Goal: Task Accomplishment & Management: Complete application form

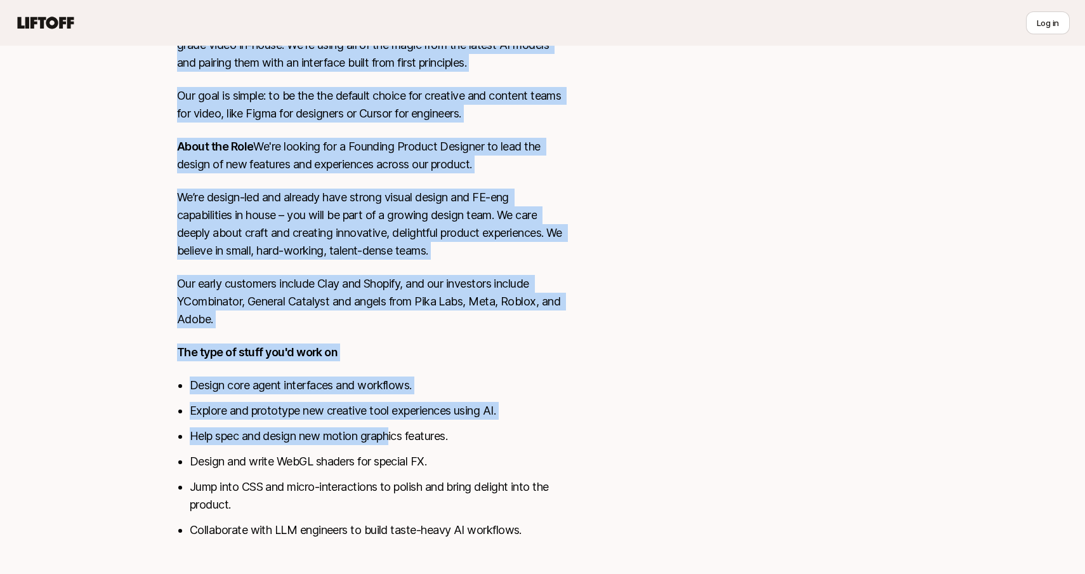
scroll to position [449, 0]
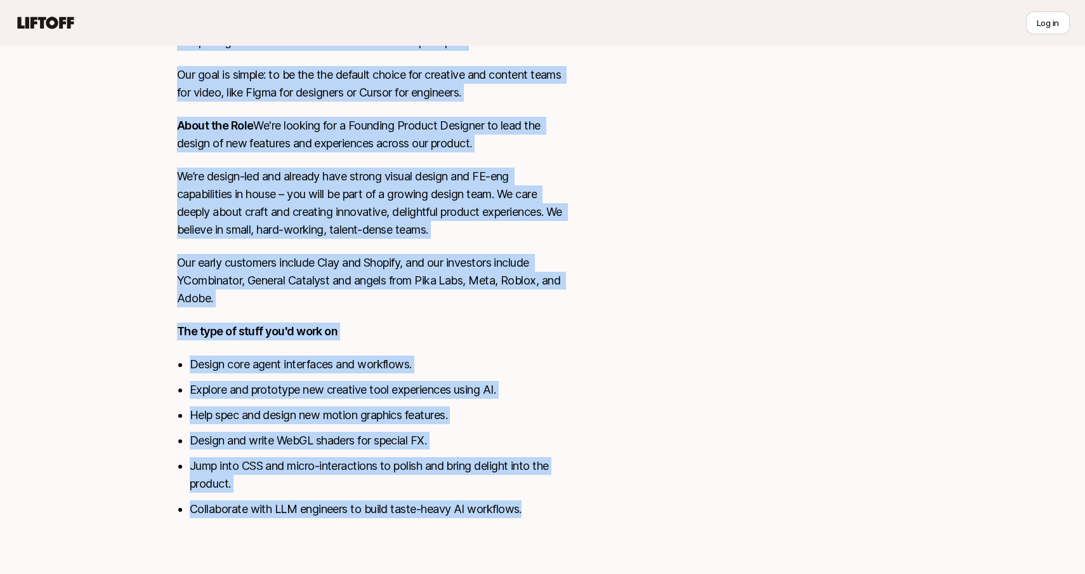
drag, startPoint x: 176, startPoint y: 115, endPoint x: 541, endPoint y: 525, distance: 547.9
click at [541, 525] on div "[US_STATE], [GEOGRAPHIC_DATA] View details Video is the most compelling medium …" at bounding box center [543, 215] width 762 height 635
copy div "Lorem ip dol sita consectetu adipis elit seddoeiu. Tem inci u labore etdolo ma …"
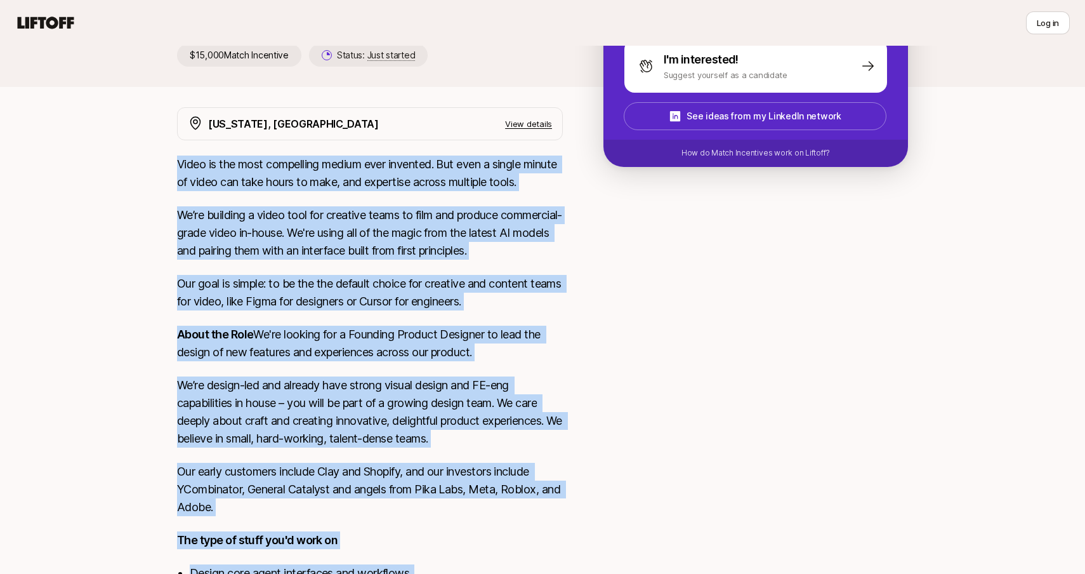
scroll to position [0, 0]
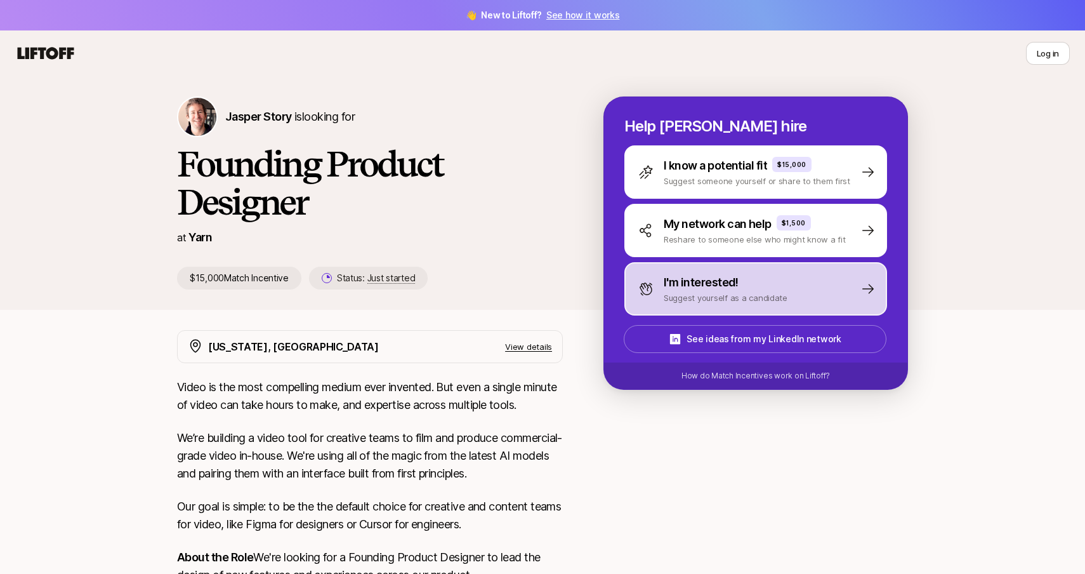
click at [767, 293] on p "Suggest yourself as a candidate" at bounding box center [726, 297] width 124 height 13
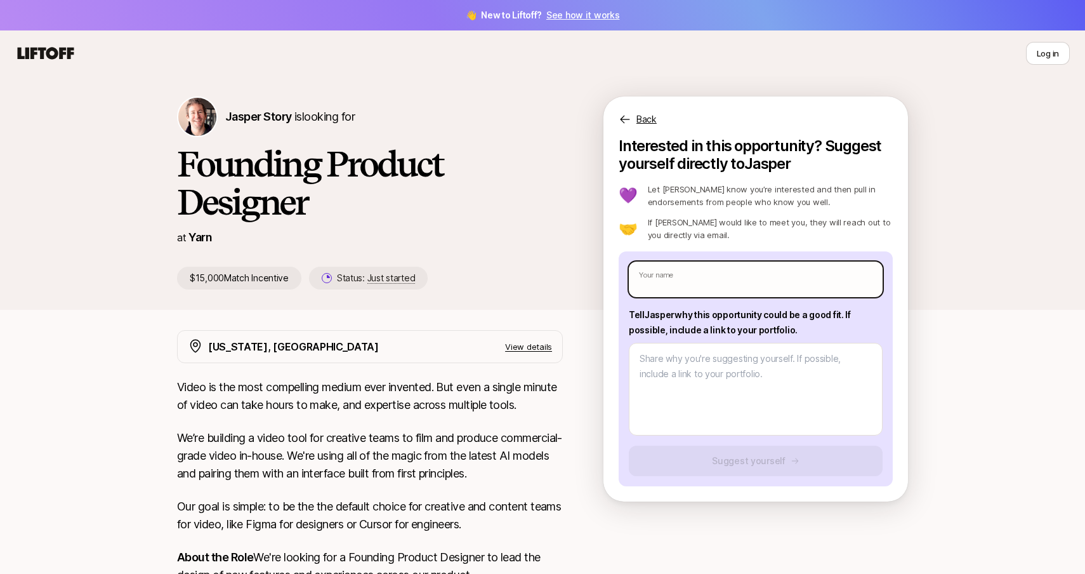
click at [727, 286] on input "text" at bounding box center [756, 279] width 254 height 36
type textarea "x"
type input "[PERSON_NAME]"
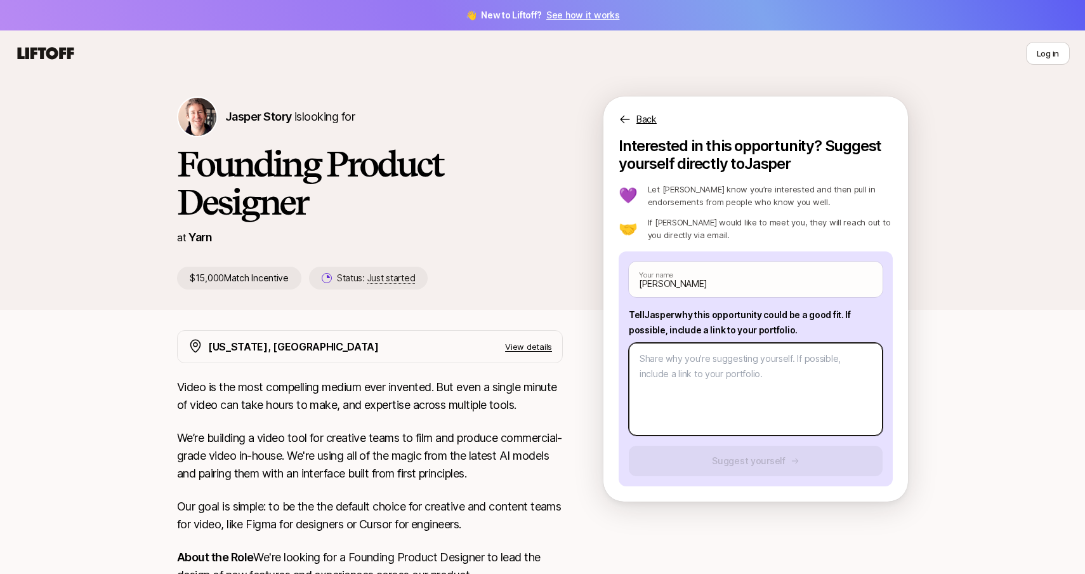
click at [735, 370] on textarea at bounding box center [756, 389] width 254 height 93
type textarea "x"
type textarea "T"
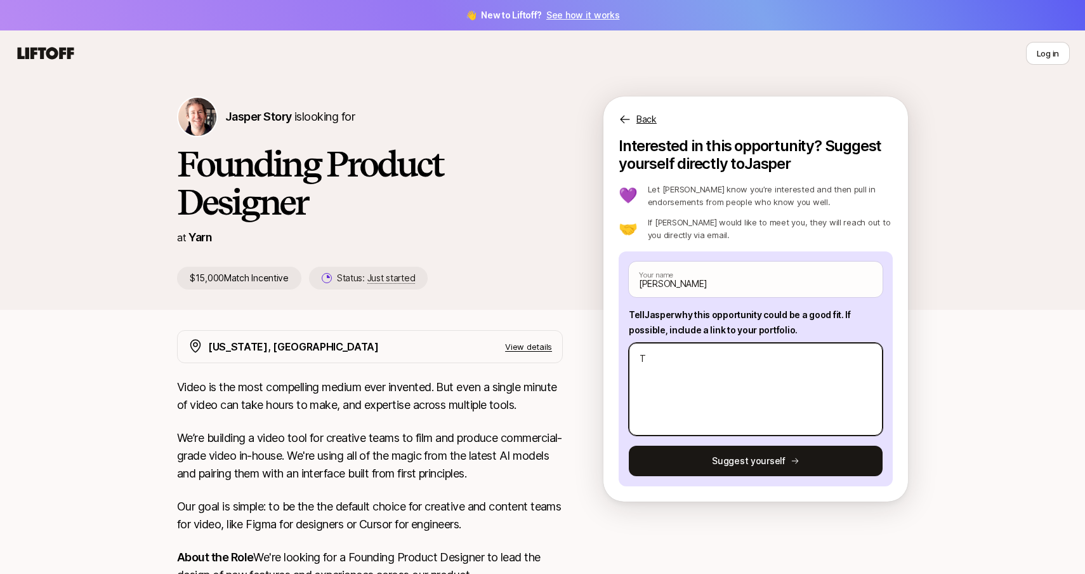
type textarea "x"
type textarea "To"
type textarea "x"
type textarea "[PERSON_NAME]"
type textarea "x"
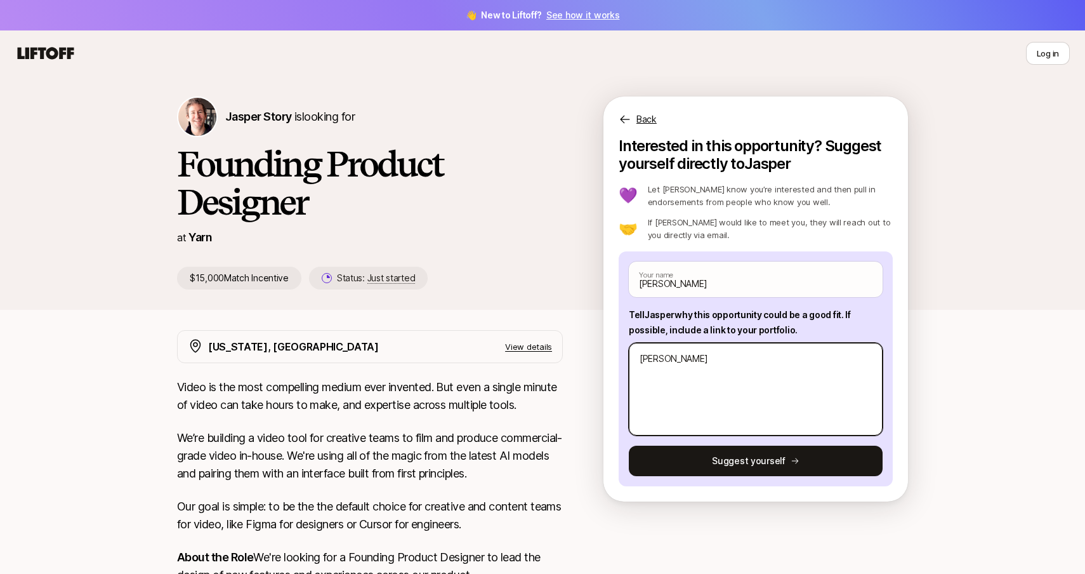
type textarea "Tomm"
type textarea "x"
type textarea "[PERSON_NAME]"
type textarea "x"
type textarea "TommyH"
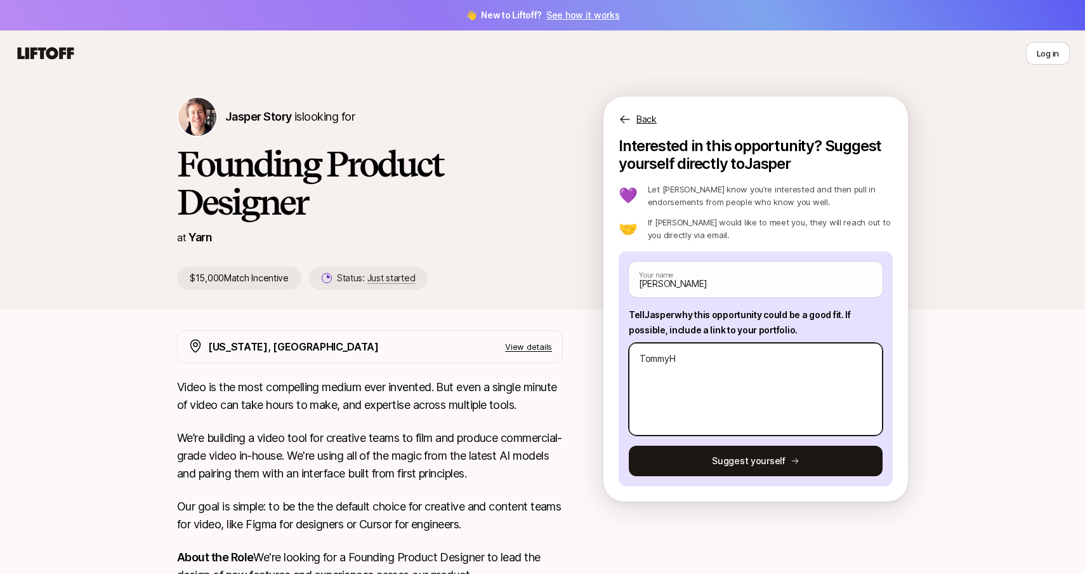
type textarea "x"
type textarea "TommyHi"
type textarea "x"
type textarea "TommyHin"
type textarea "x"
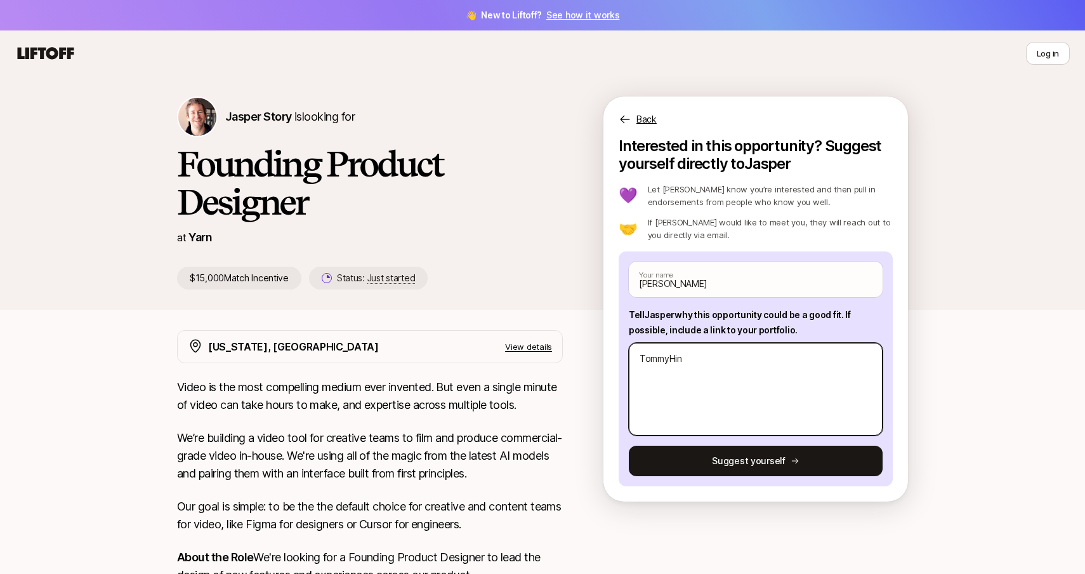
type textarea "TommyHine"
type textarea "x"
type textarea "TommyHines"
type textarea "x"
type textarea "TommyHines."
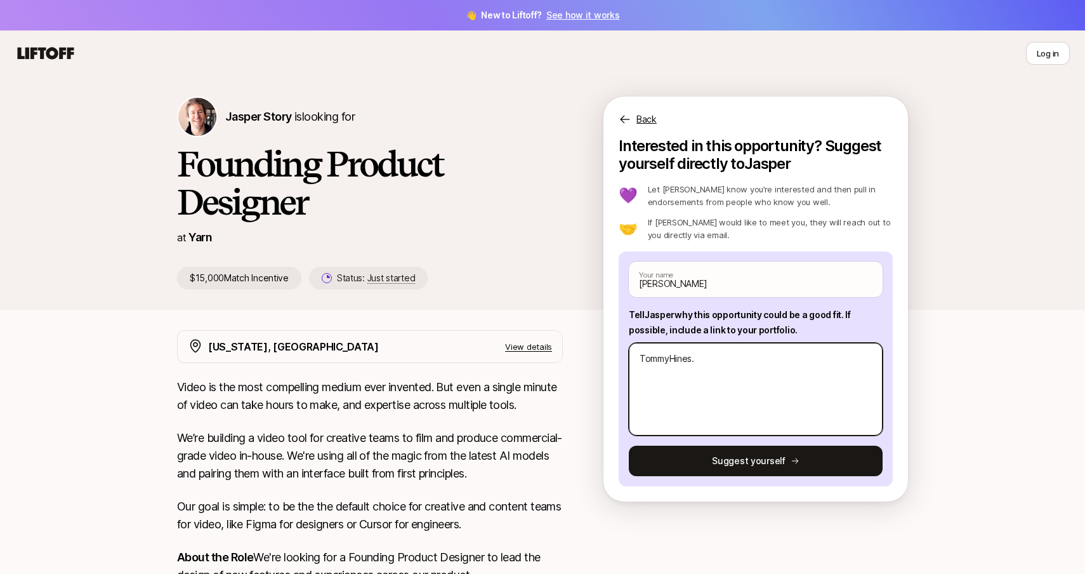
type textarea "x"
type textarea "TommyHines.c"
type textarea "x"
type textarea "[DOMAIN_NAME]"
type textarea "x"
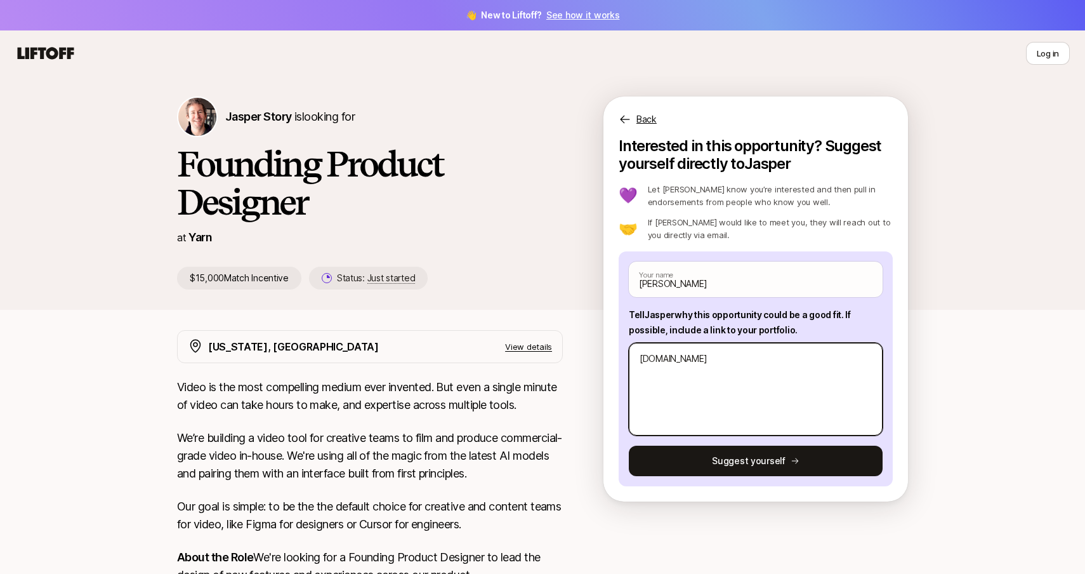
type textarea "[DOMAIN_NAME]"
type textarea "x"
type textarea "[DOMAIN_NAME]"
type textarea "x"
type textarea "[DOMAIN_NAME] /"
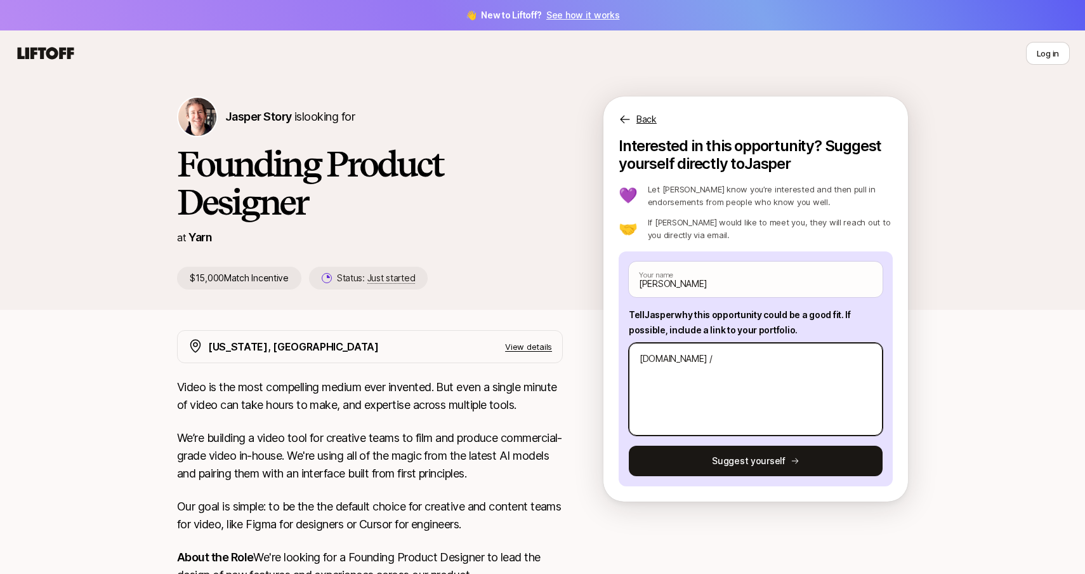
type textarea "x"
type textarea "[DOMAIN_NAME] //"
type textarea "x"
type textarea "[DOMAIN_NAME] //"
type textarea "x"
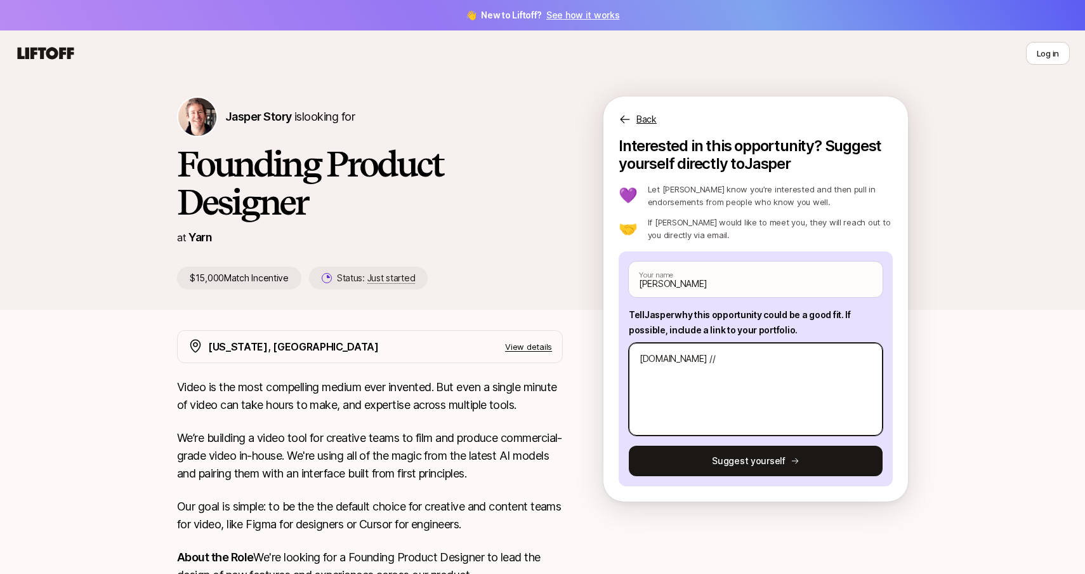
type textarea "[DOMAIN_NAME] // H"
type textarea "x"
type textarea "[DOMAIN_NAME] // Hi"
type textarea "x"
type textarea "[DOMAIN_NAME] // [PERSON_NAME]"
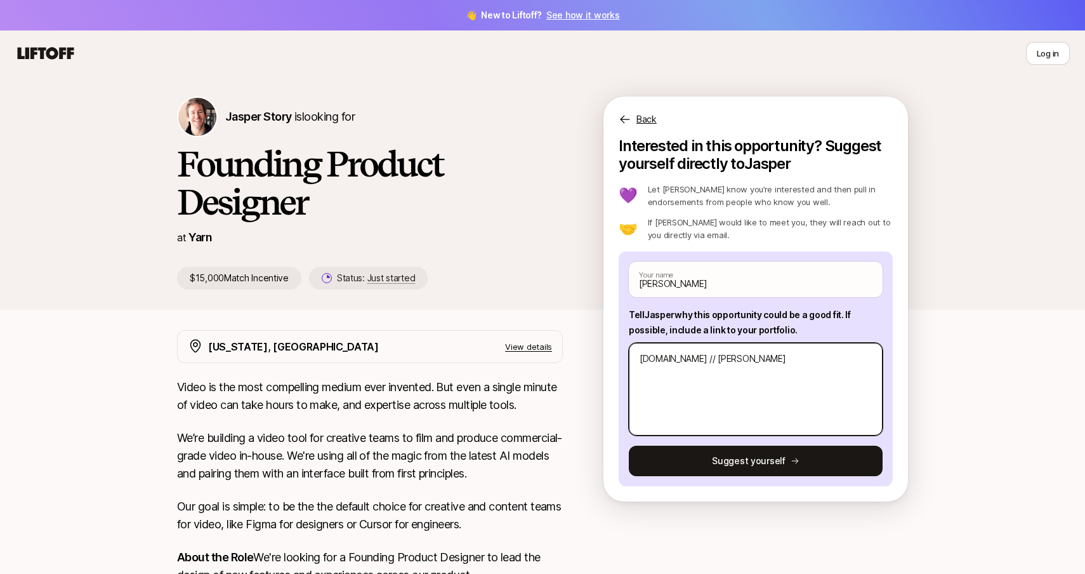
type textarea "x"
type textarea "[DOMAIN_NAME] // [PERSON_NAME]"
type textarea "x"
type textarea "[DOMAIN_NAME] // [PERSON_NAME]"
type textarea "x"
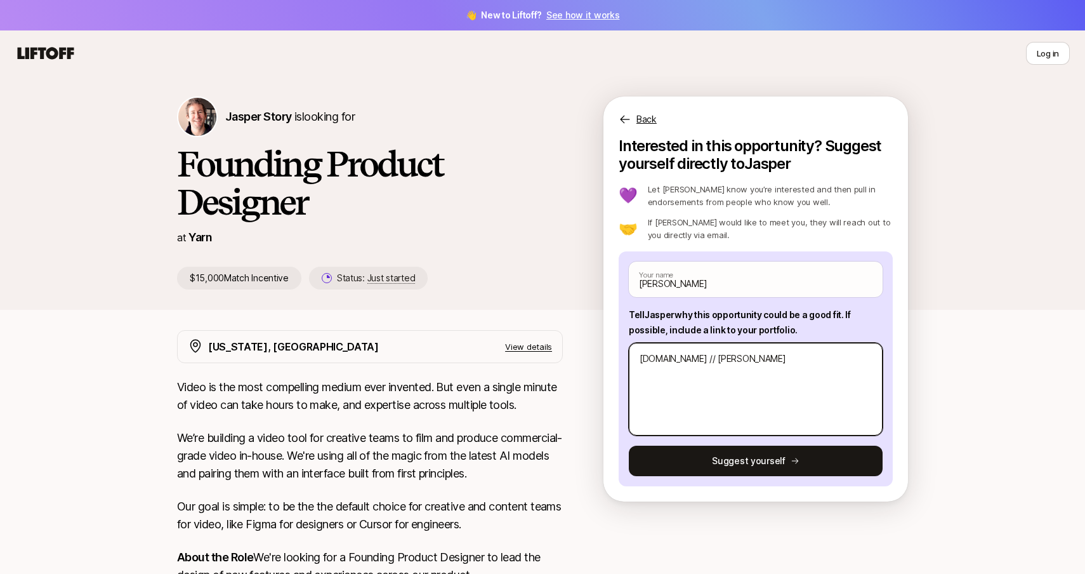
type textarea "[DOMAIN_NAME] // [PERSON_NAME]#"
type textarea "x"
type textarea "[DOMAIN_NAME] // [PERSON_NAME]"
type textarea "x"
type textarea "[DOMAIN_NAME] // [PERSON_NAME]$"
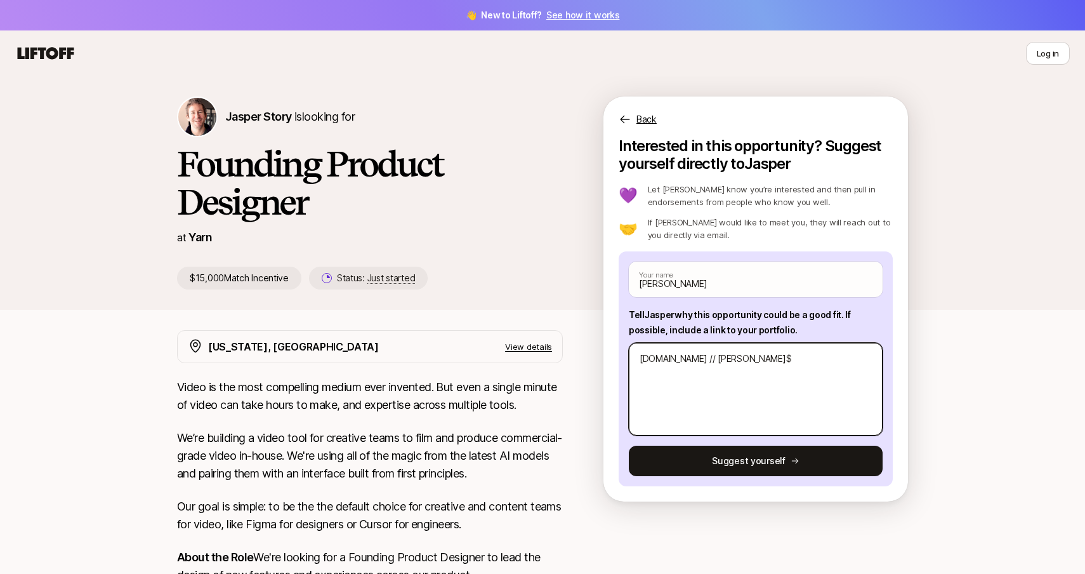
type textarea "x"
type textarea "[DOMAIN_NAME] // [PERSON_NAME]$_"
type textarea "x"
type textarea "[DOMAIN_NAME] // [PERSON_NAME]$_P"
type textarea "x"
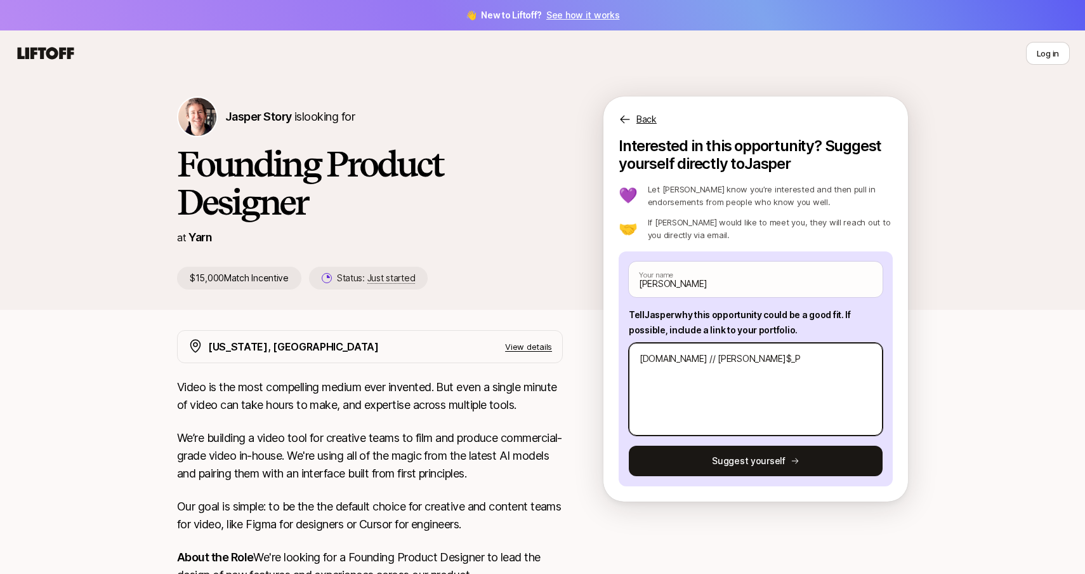
type textarea "[DOMAIN_NAME] // [PERSON_NAME]$_Pr"
type textarea "x"
type textarea "[DOMAIN_NAME] // [PERSON_NAME]$_Pri"
type textarea "x"
type textarea "[DOMAIN_NAME] // [PERSON_NAME]$_Priv"
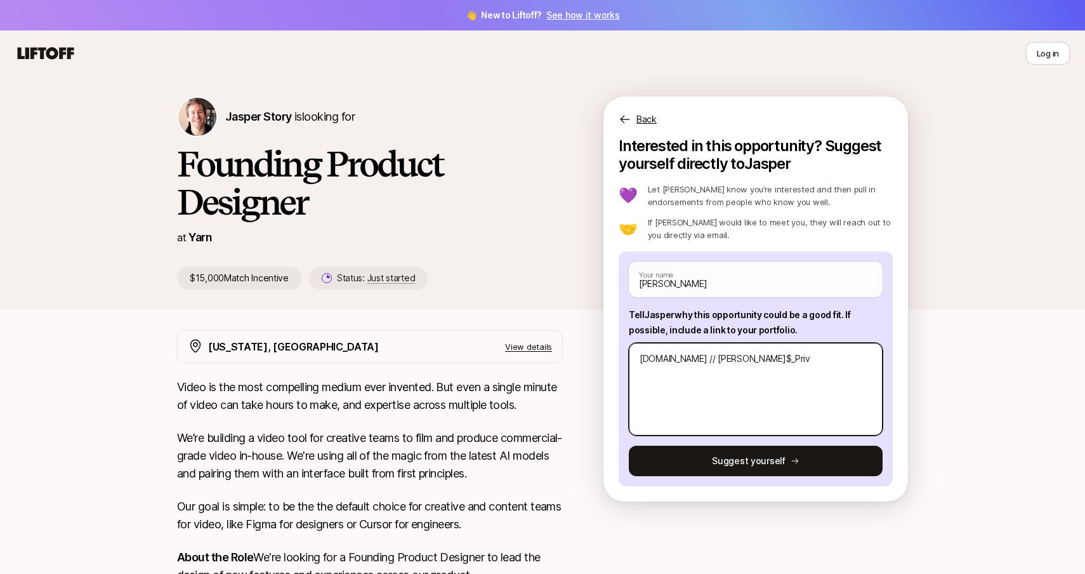
type textarea "x"
type textarea "[DOMAIN_NAME] // [PERSON_NAME]$_Priv@"
type textarea "x"
type textarea "[DOMAIN_NAME] // [PERSON_NAME]$_Priv@T"
type textarea "x"
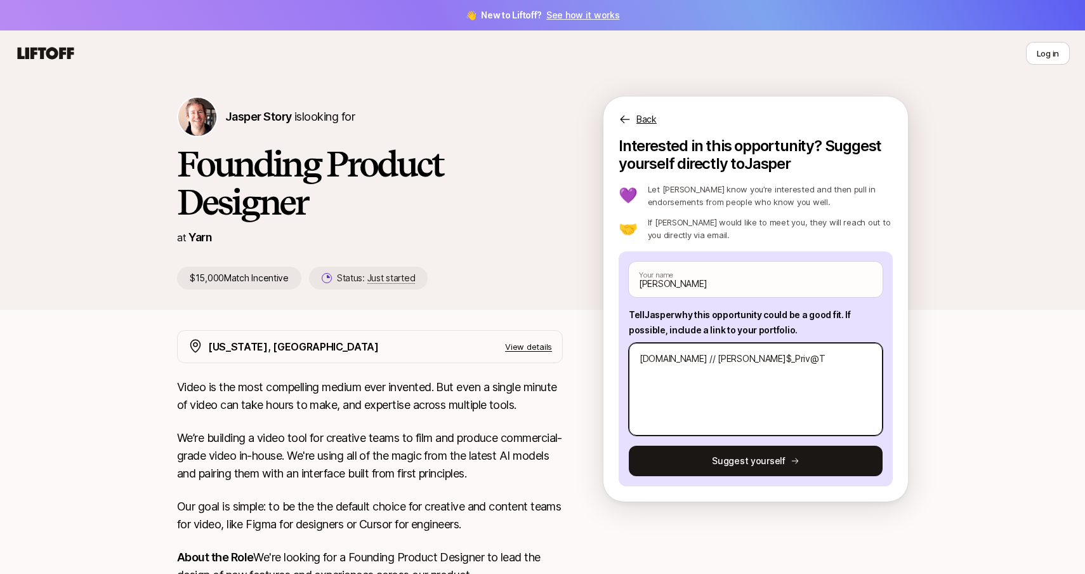
type textarea "[DOMAIN_NAME] // [PERSON_NAME]$_Priv@Te"
type textarea "x"
type textarea "[DOMAIN_NAME] // [PERSON_NAME]$_Priv@T"
type textarea "x"
type textarea "[DOMAIN_NAME] // [PERSON_NAME]$_Priv@"
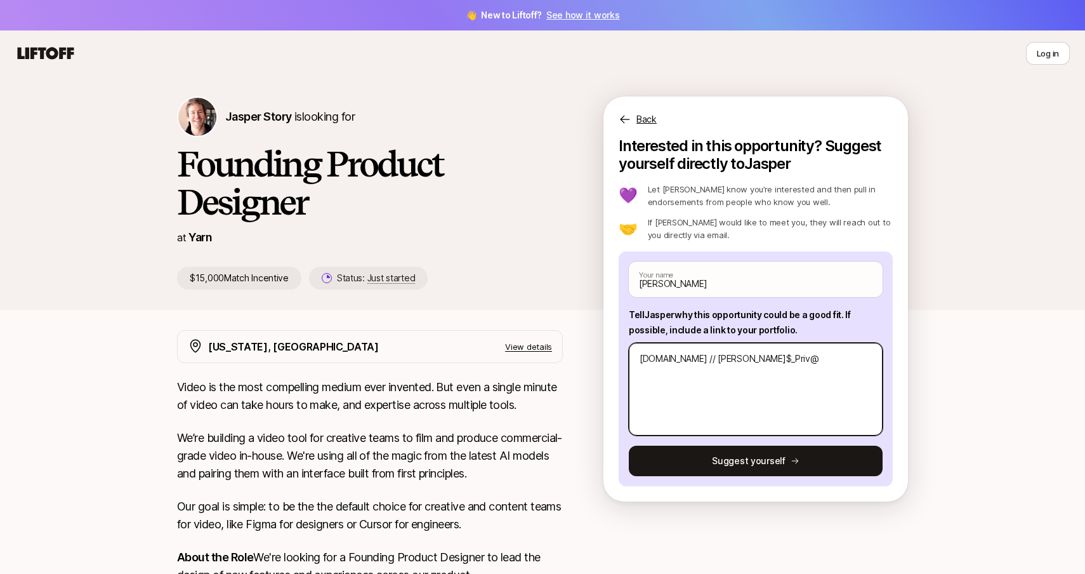
type textarea "x"
type textarea "[DOMAIN_NAME] // [PERSON_NAME]$_Priv@t"
type textarea "x"
type textarea "[DOMAIN_NAME] // [PERSON_NAME]$_Priv@te"
type textarea "x"
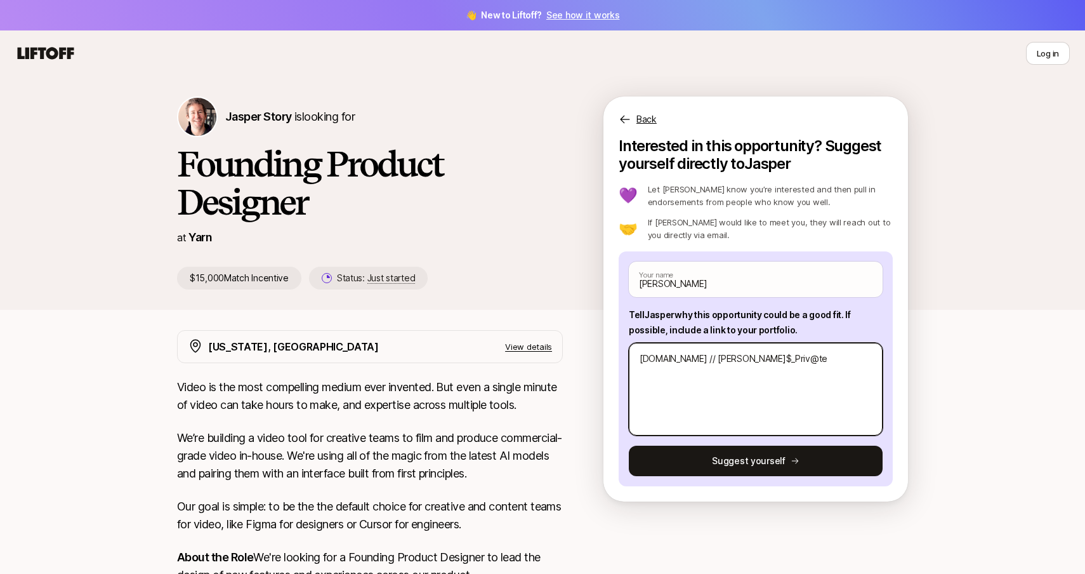
type textarea "[DOMAIN_NAME] // [PERSON_NAME]$_Priv@te"
type textarea "x"
type textarea "[DOMAIN_NAME] // [PERSON_NAME]$_Priv@te"
type textarea "x"
type textarea "[DOMAIN_NAME] // [PERSON_NAME]$_Priv@te O"
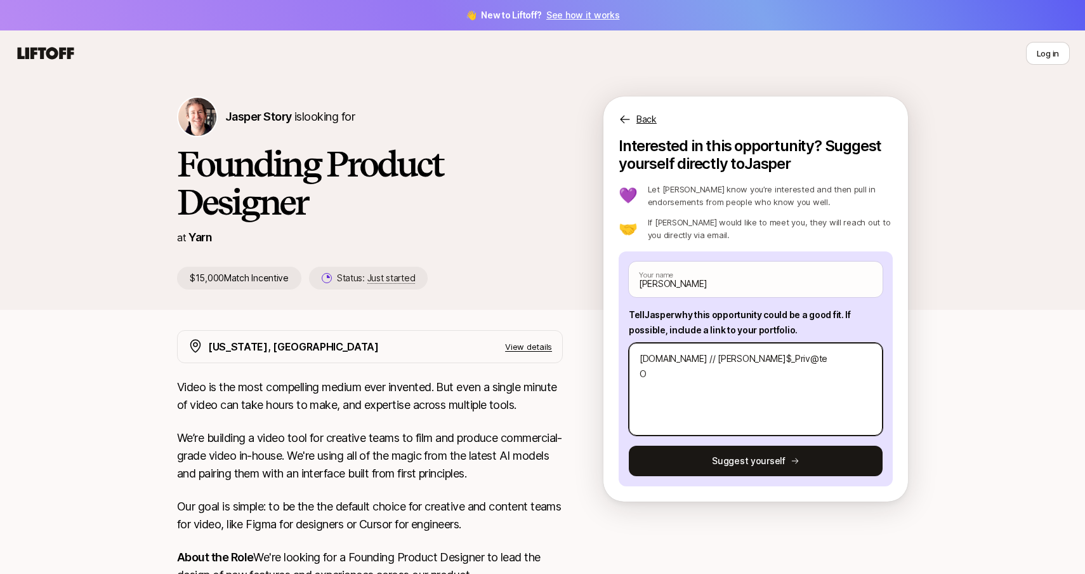
type textarea "x"
type textarea "[DOMAIN_NAME] // [PERSON_NAME]$_Priv@te OR"
type textarea "x"
type textarea "[DOMAIN_NAME] // [PERSON_NAME]$_Priv@te OR"
type textarea "x"
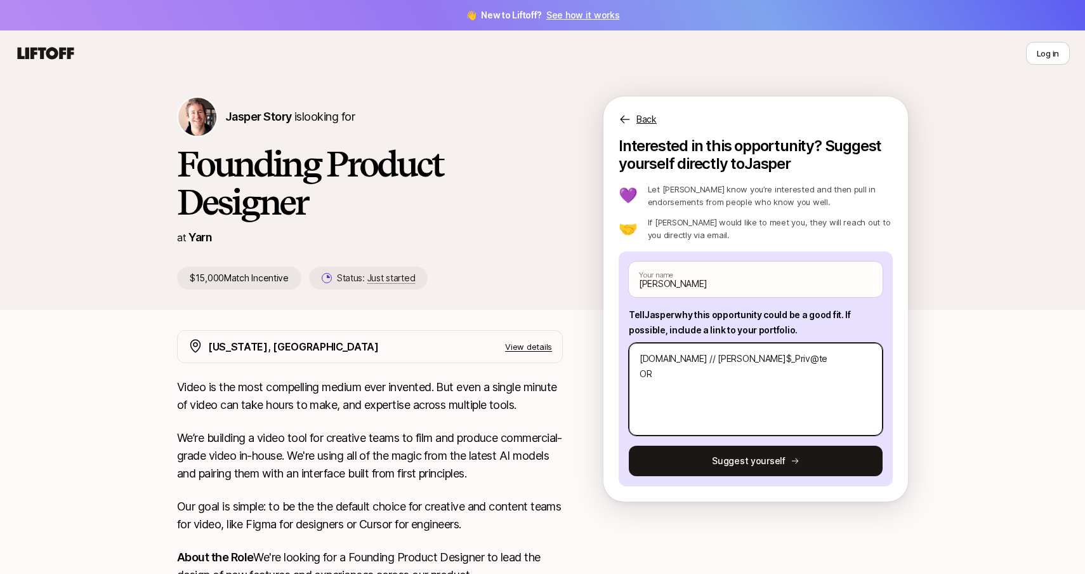
type textarea "[DOMAIN_NAME] // [PERSON_NAME]$_Priv@te OR"
type textarea "x"
type textarea "[DOMAIN_NAME] // [PERSON_NAME]$_Priv@te OR h"
type textarea "x"
type textarea "[DOMAIN_NAME] // [PERSON_NAME]$_Priv@te OR hi"
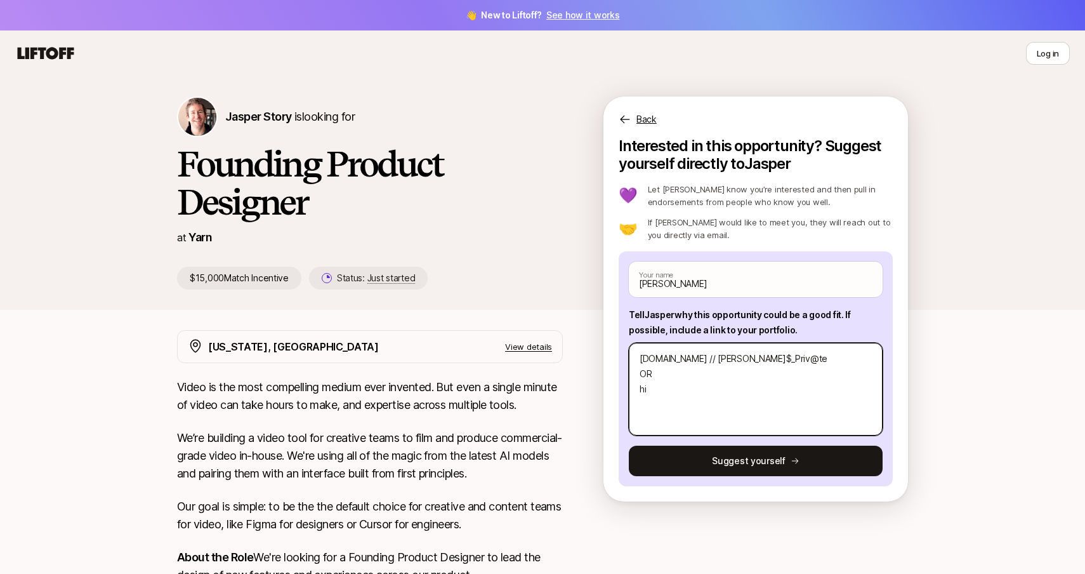
type textarea "x"
type textarea "[DOMAIN_NAME] // [PERSON_NAME]$_Priv@te OR hin"
type textarea "x"
type textarea "[DOMAIN_NAME] // [PERSON_NAME]$_Priv@te OR hi"
type textarea "x"
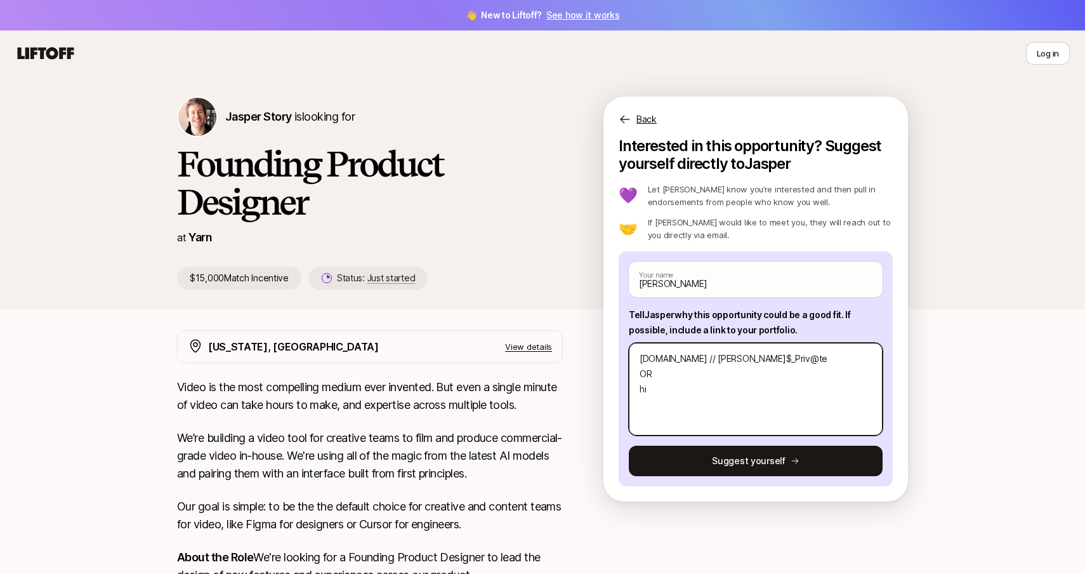
type textarea "[DOMAIN_NAME] // [PERSON_NAME]$_Priv@te OR hir"
type textarea "x"
type textarea "[DOMAIN_NAME] // [PERSON_NAME]$_Priv@te OR hire"
type textarea "x"
type textarea "[DOMAIN_NAME] // [PERSON_NAME]$_Priv@te OR hire."
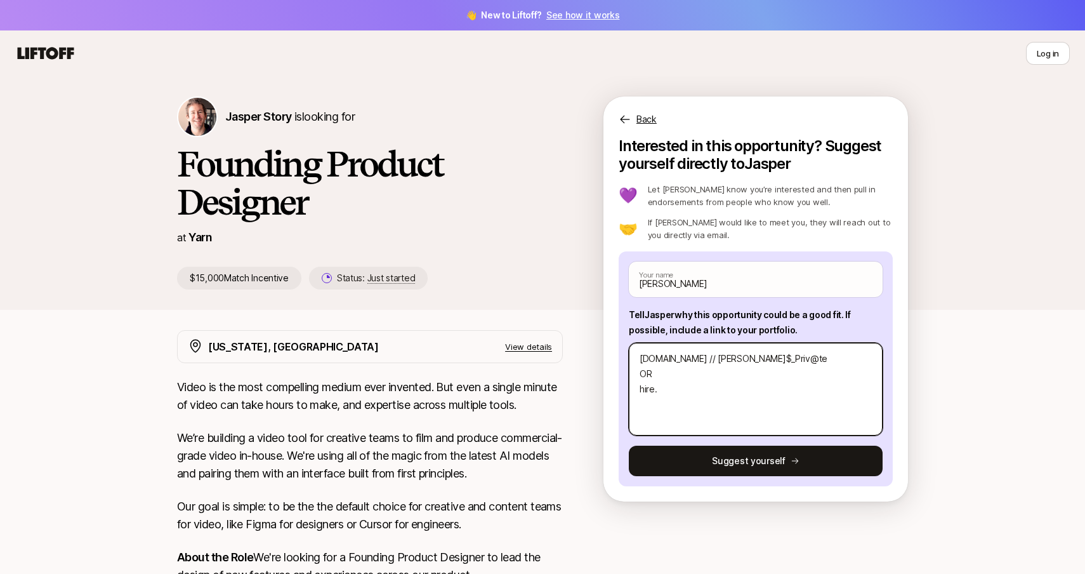
type textarea "x"
type textarea "[DOMAIN_NAME] // [PERSON_NAME]$_Priv@te OR hire.t"
type textarea "x"
type textarea "[DOMAIN_NAME] // [PERSON_NAME]$_Priv@te OR [DOMAIN_NAME]"
type textarea "x"
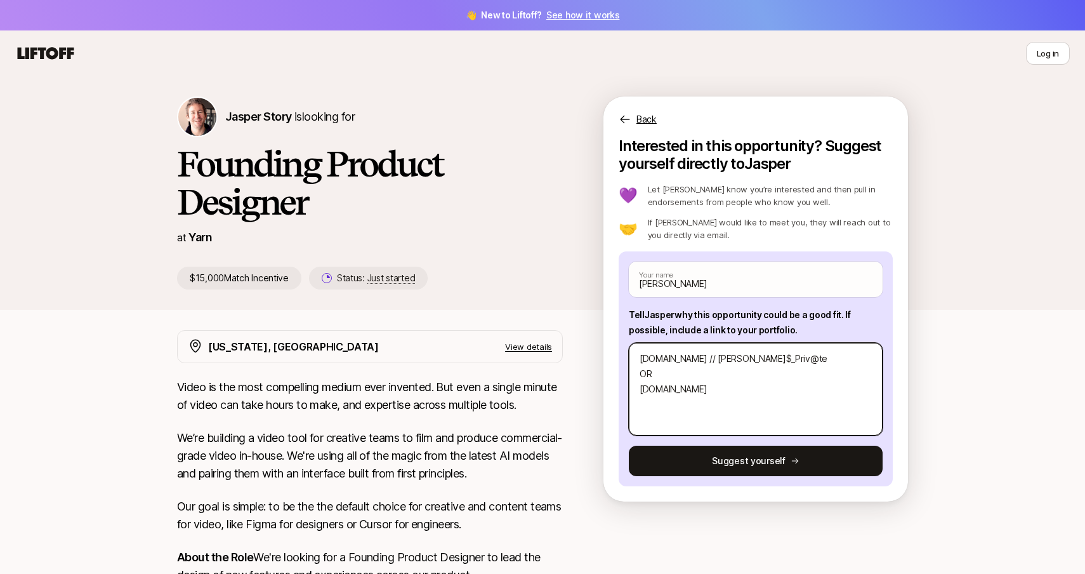
type textarea "[DOMAIN_NAME] // [PERSON_NAME]$_Priv@te OR hire.[PERSON_NAME]"
type textarea "x"
type textarea "[DOMAIN_NAME] // [PERSON_NAME]$_Priv@te OR hire.tomm"
type textarea "x"
type textarea "[DOMAIN_NAME] // [PERSON_NAME]$_Priv@te OR hire.[PERSON_NAME]"
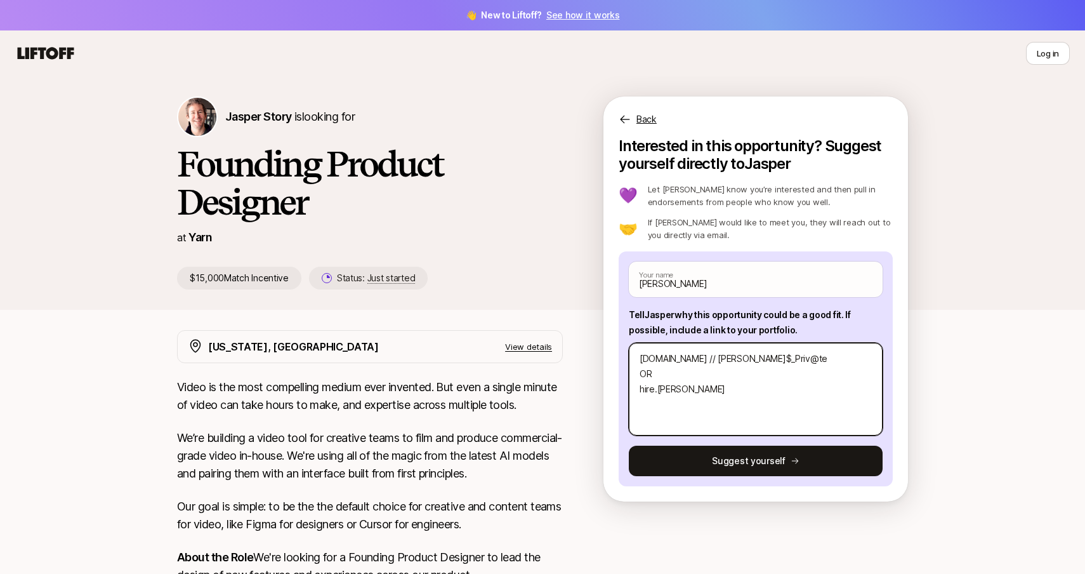
type textarea "x"
type textarea "[DOMAIN_NAME] // [PERSON_NAME]$_Priv@te OR hire.tommyh"
type textarea "x"
type textarea "[DOMAIN_NAME] // [PERSON_NAME]$_Priv@te OR hire.tommyhi"
type textarea "x"
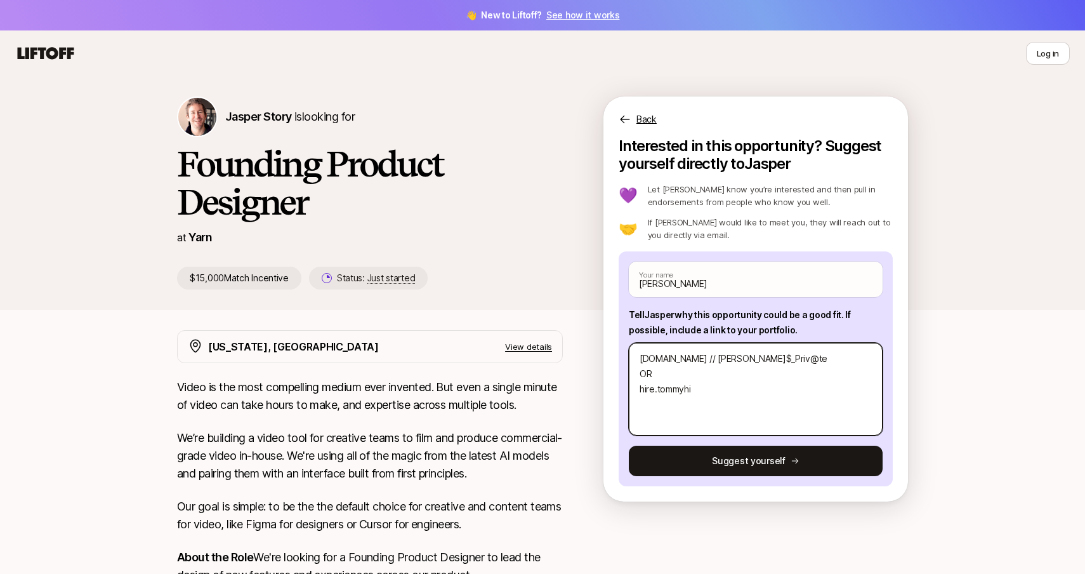
type textarea "[DOMAIN_NAME] // [PERSON_NAME]$_Priv@te OR hire.tommyhin"
type textarea "x"
type textarea "[DOMAIN_NAME] // [PERSON_NAME]$_Priv@te OR hire.tommyhine"
type textarea "x"
type textarea "[DOMAIN_NAME] // [PERSON_NAME]$_Priv@te OR hire.tommyhines"
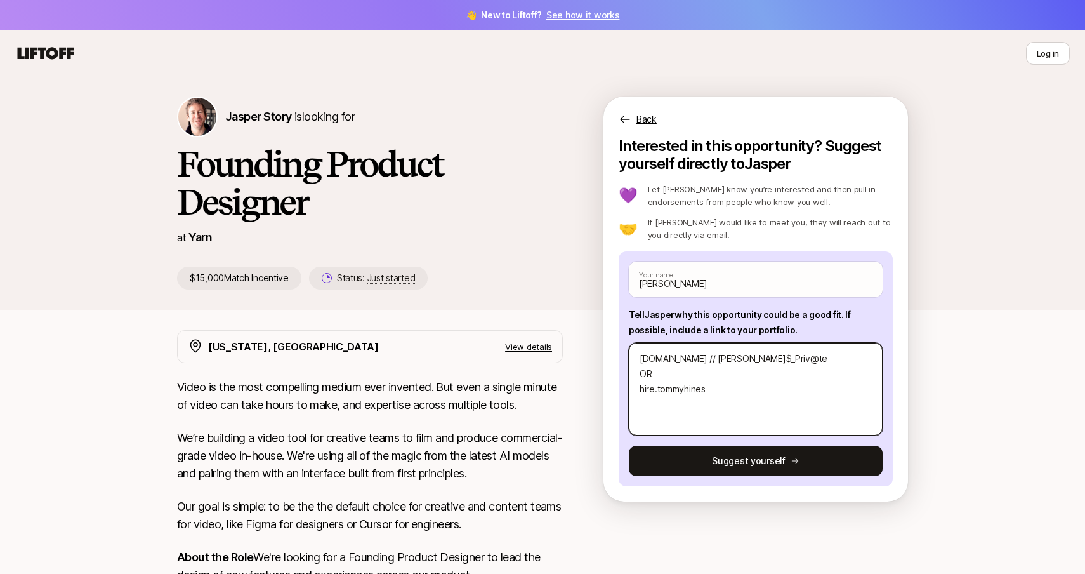
type textarea "x"
type textarea "[DOMAIN_NAME] // [PERSON_NAME]$_Priv@te OR hire.tommyhines."
type textarea "x"
type textarea "[DOMAIN_NAME] // [PERSON_NAME]$_Priv@te OR hire.tommyhines.c"
type textarea "x"
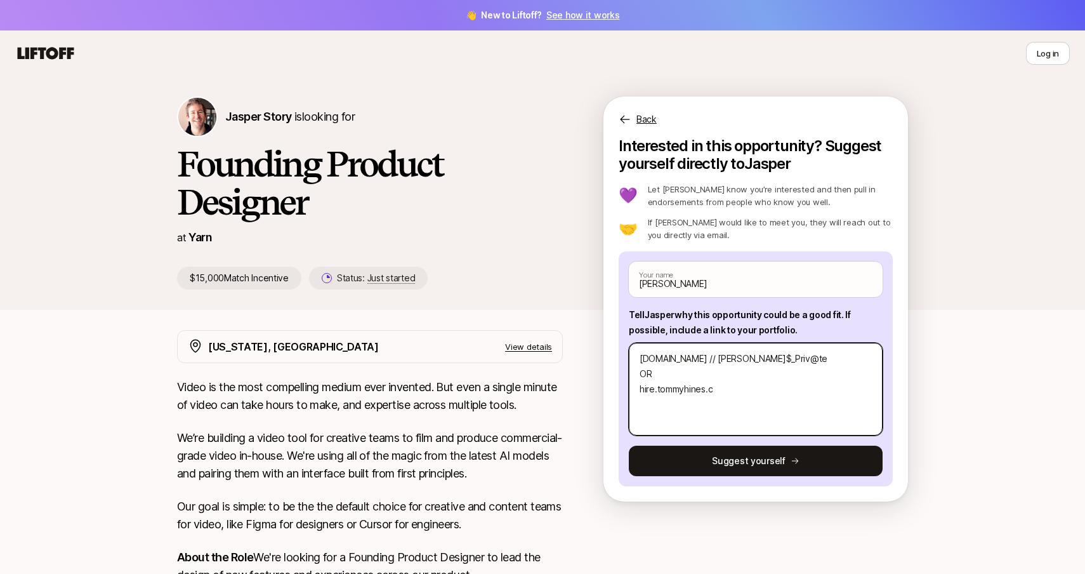
type textarea "[DOMAIN_NAME] // [PERSON_NAME]$_Priv@te OR [DOMAIN_NAME]"
type textarea "x"
type textarea "[DOMAIN_NAME] // [PERSON_NAME]$_Priv@te OR [DOMAIN_NAME]"
type textarea "x"
type textarea "[DOMAIN_NAME] // [PERSON_NAME]$_Priv@te OR [DOMAIN_NAME]"
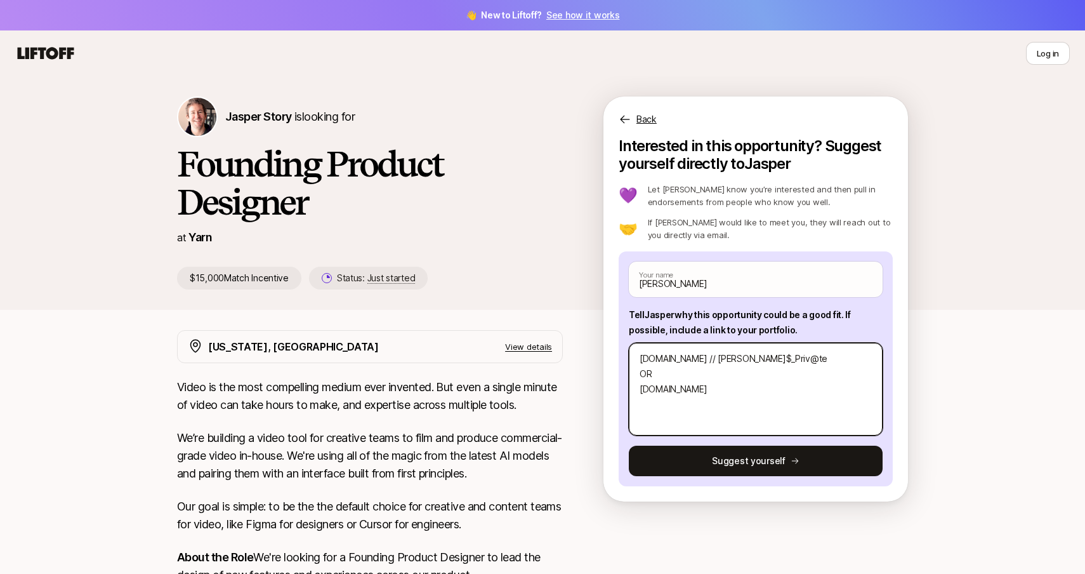
type textarea "x"
type textarea "[DOMAIN_NAME] // [PERSON_NAME]$_Priv@te OR [DOMAIN_NAME] -"
type textarea "x"
type textarea "[DOMAIN_NAME] // [PERSON_NAME]$_Priv@te OR [DOMAIN_NAME] --"
type textarea "x"
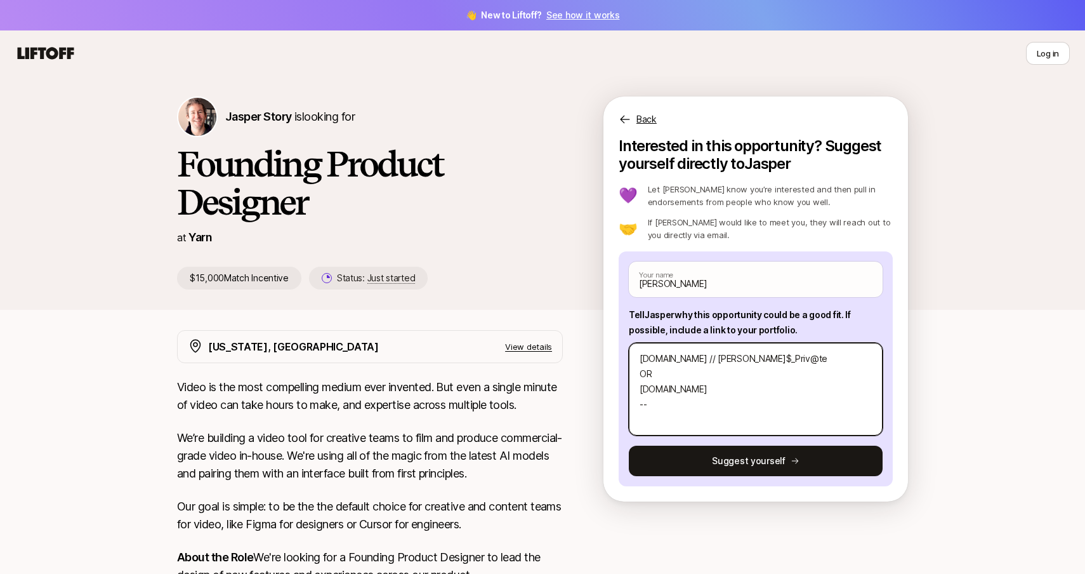
type textarea "[DOMAIN_NAME] // [PERSON_NAME]$_Priv@te OR [DOMAIN_NAME] ---"
type textarea "x"
type textarea "[DOMAIN_NAME] // [PERSON_NAME]$_Priv@te OR [DOMAIN_NAME] ----"
type textarea "x"
type textarea "[DOMAIN_NAME] // [PERSON_NAME]$_Priv@te OR [DOMAIN_NAME] ----"
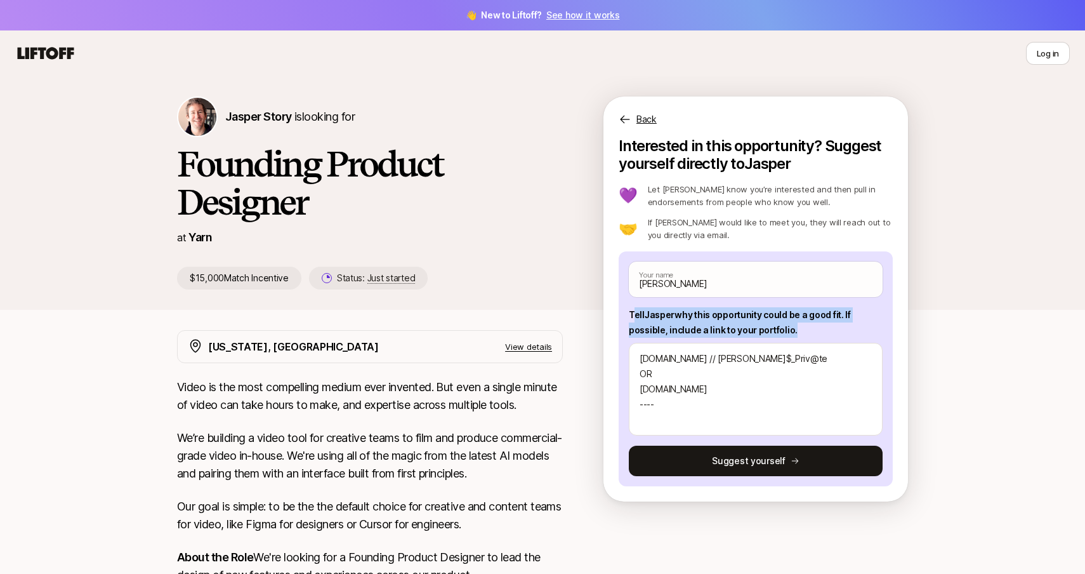
drag, startPoint x: 794, startPoint y: 328, endPoint x: 630, endPoint y: 314, distance: 164.3
click at [631, 314] on p "Tell [PERSON_NAME] why this opportunity could be a good fit . If possible, incl…" at bounding box center [756, 322] width 254 height 30
drag, startPoint x: 629, startPoint y: 314, endPoint x: 841, endPoint y: 310, distance: 212.6
click at [841, 310] on p "Tell [PERSON_NAME] why this opportunity could be a good fit . If possible, incl…" at bounding box center [756, 322] width 254 height 30
copy p "Tell [PERSON_NAME] why this opportunity could be a good fit ."
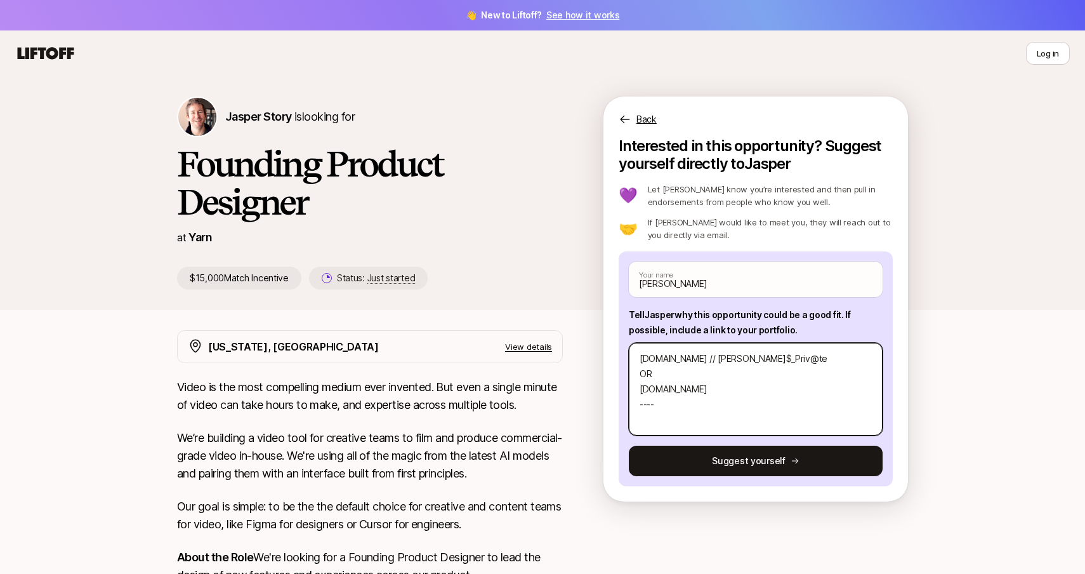
click at [718, 406] on textarea "[DOMAIN_NAME] // [PERSON_NAME]$_Priv@te OR [DOMAIN_NAME] ----" at bounding box center [756, 389] width 254 height 93
type textarea "x"
type textarea "[DOMAIN_NAME] // [PERSON_NAME]$_Priv@te OR [DOMAIN_NAME] ----"
type textarea "x"
type textarea "[DOMAIN_NAME] // [PERSON_NAME]$_Priv@te OR [DOMAIN_NAME] ----"
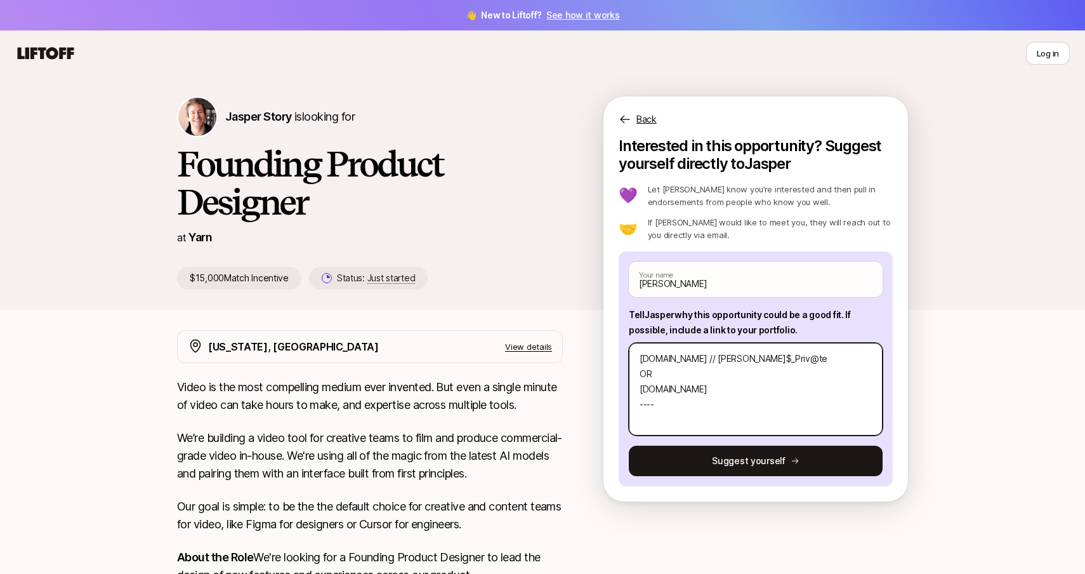
paste textarea "This role feels like a great fit because it combines my 14+ years of product de…"
type textarea "x"
type textarea "[DOMAIN_NAME] // [PERSON_NAME]$_Priv@te OR [DOMAIN_NAME] ---- This role feels l…"
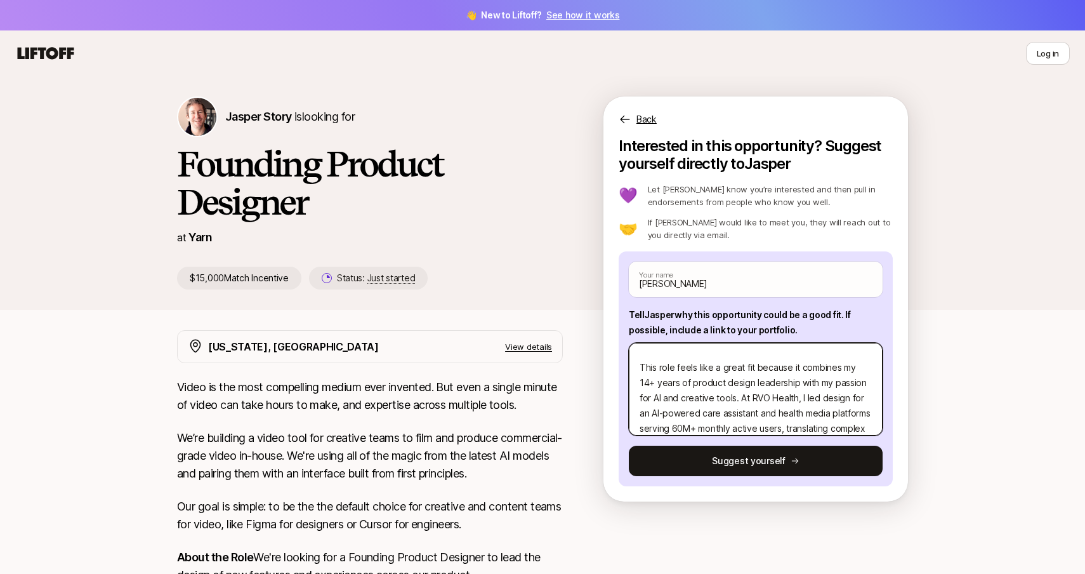
scroll to position [74, 0]
click at [789, 392] on textarea "[DOMAIN_NAME] // [PERSON_NAME]$_Priv@te OR [DOMAIN_NAME] ---- This role feels l…" at bounding box center [756, 389] width 254 height 93
type textarea "x"
type textarea "[DOMAIN_NAME] // [PERSON_NAME]$_Priv@te OR [DOMAIN_NAME] ---- This role feels l…"
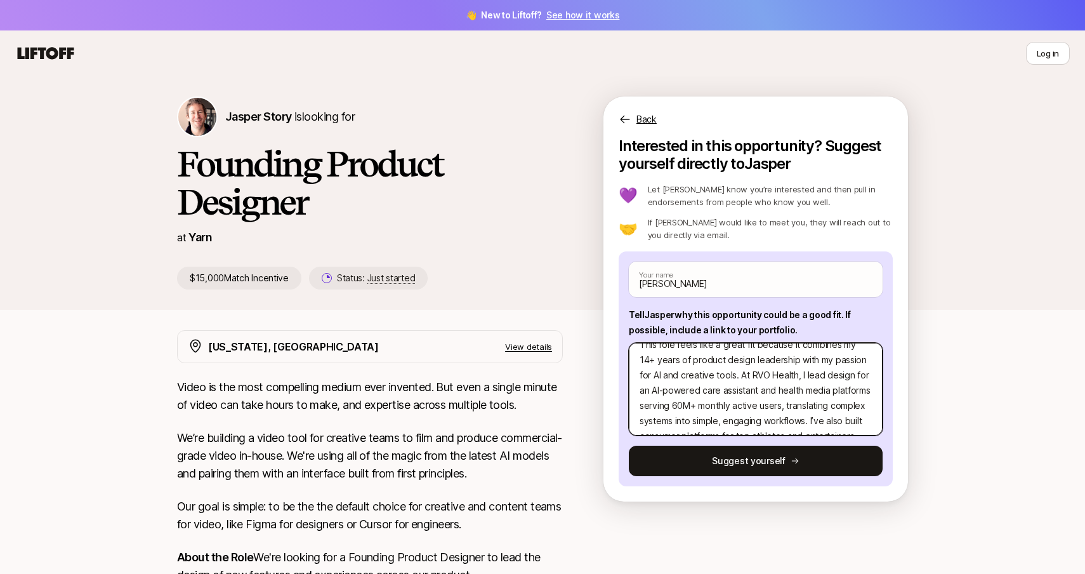
scroll to position [93, 0]
click at [752, 388] on textarea "[DOMAIN_NAME] // [PERSON_NAME]$_Priv@te OR [DOMAIN_NAME] ---- This role feels l…" at bounding box center [756, 389] width 254 height 93
type textarea "x"
type textarea "[DOMAIN_NAME] // [PERSON_NAME]$_Priv@te OR [DOMAIN_NAME] ---- This role feels l…"
type textarea "x"
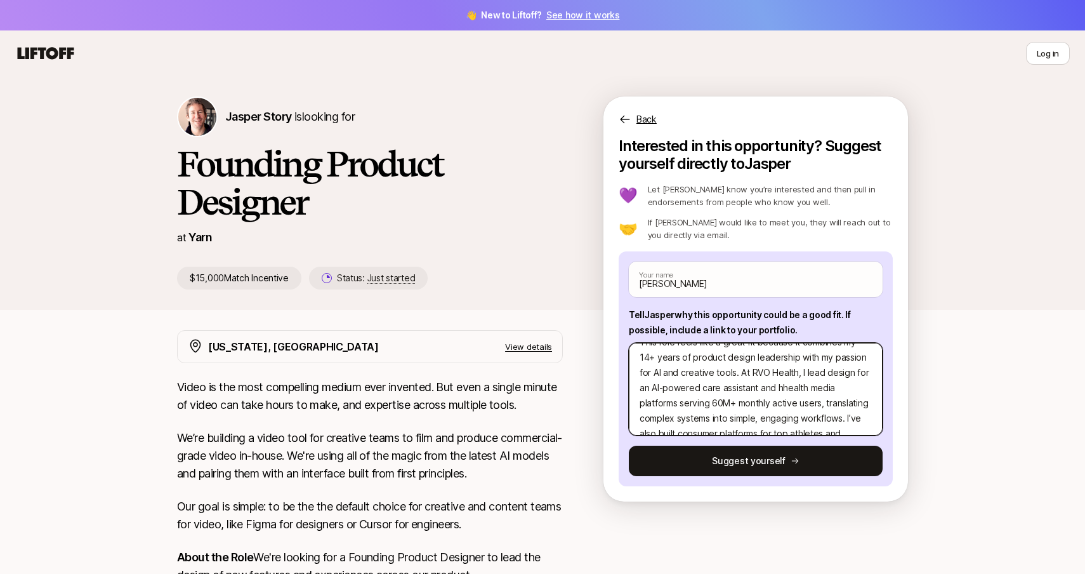
type textarea "[DOMAIN_NAME] // [PERSON_NAME]$_Priv@te OR [DOMAIN_NAME] ---- This role feels l…"
type textarea "x"
type textarea "[DOMAIN_NAME] // [PERSON_NAME]$_Priv@te OR [DOMAIN_NAME] ---- This role feels l…"
type textarea "x"
type textarea "[DOMAIN_NAME] // [PERSON_NAME]$_Priv@te OR [DOMAIN_NAME] ---- This role feels l…"
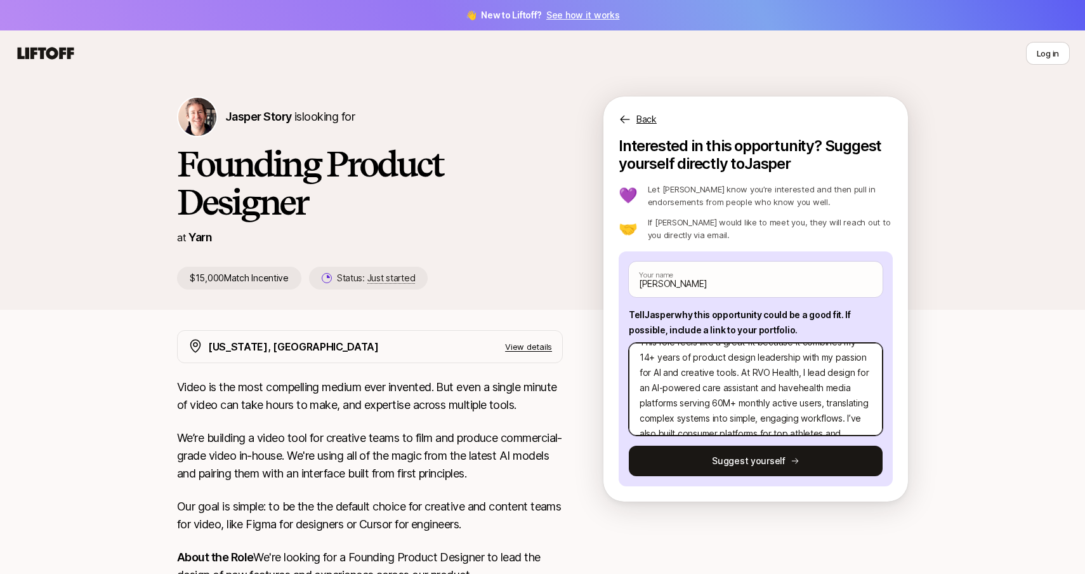
type textarea "x"
type textarea "[DOMAIN_NAME] // [PERSON_NAME]$_Priv@te OR [DOMAIN_NAME] ---- This role feels l…"
type textarea "x"
type textarea "[DOMAIN_NAME] // [PERSON_NAME]$_Priv@te OR [DOMAIN_NAME] ---- This role feels l…"
type textarea "x"
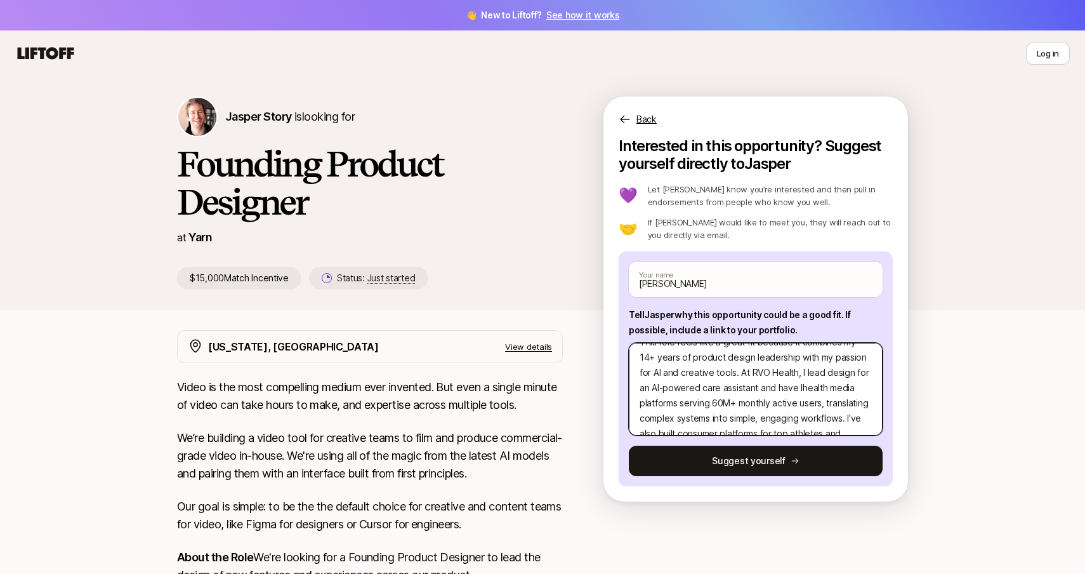
type textarea "[DOMAIN_NAME] // [PERSON_NAME]$_Priv@te OR [DOMAIN_NAME] ---- This role feels l…"
type textarea "x"
type textarea "[DOMAIN_NAME] // [PERSON_NAME]$_Priv@te OR [DOMAIN_NAME] ---- This role feels l…"
type textarea "x"
type textarea "[DOMAIN_NAME] // [PERSON_NAME]$_Priv@te OR [DOMAIN_NAME] ---- This role feels l…"
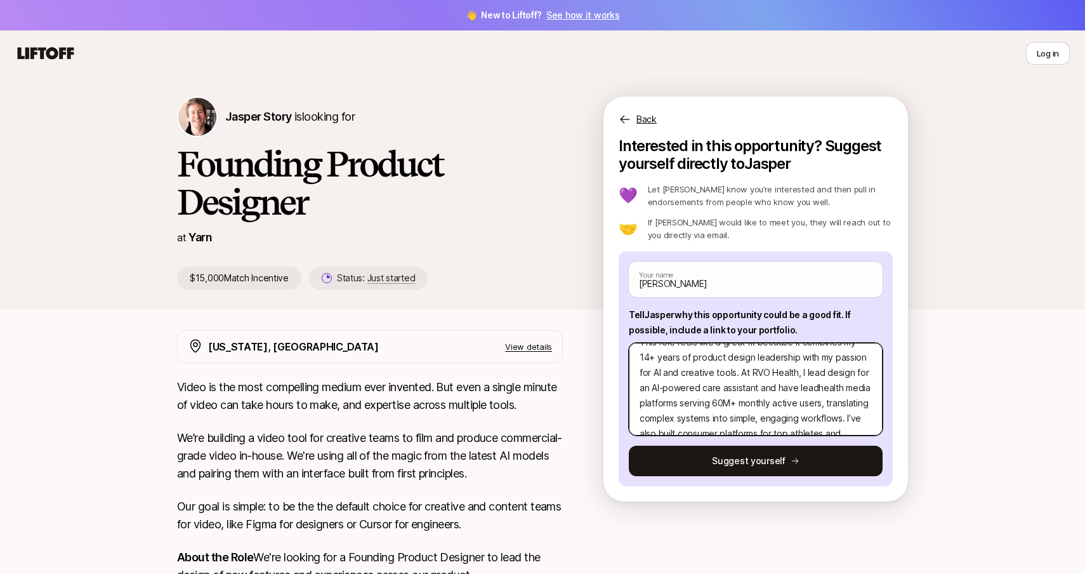
type textarea "x"
type textarea "[DOMAIN_NAME] // [PERSON_NAME]$_Priv@te OR [DOMAIN_NAME] ---- This role feels l…"
type textarea "x"
type textarea "[DOMAIN_NAME] // [PERSON_NAME]$_Priv@te OR [DOMAIN_NAME] ---- This role feels l…"
type textarea "x"
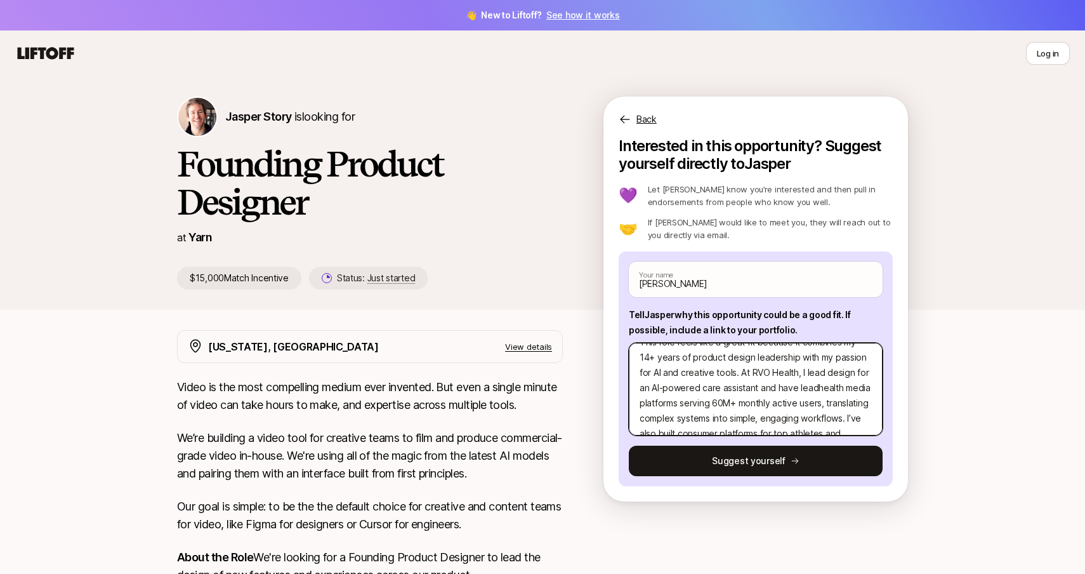
type textarea "[DOMAIN_NAME] // [PERSON_NAME]$_Priv@te OR [DOMAIN_NAME] ---- This role feels l…"
type textarea "x"
type textarea "[DOMAIN_NAME] // [PERSON_NAME]$_Priv@te OR [DOMAIN_NAME] ---- This role feels l…"
type textarea "x"
type textarea "[DOMAIN_NAME] // [PERSON_NAME]$_Priv@te OR [DOMAIN_NAME] ---- This role feels l…"
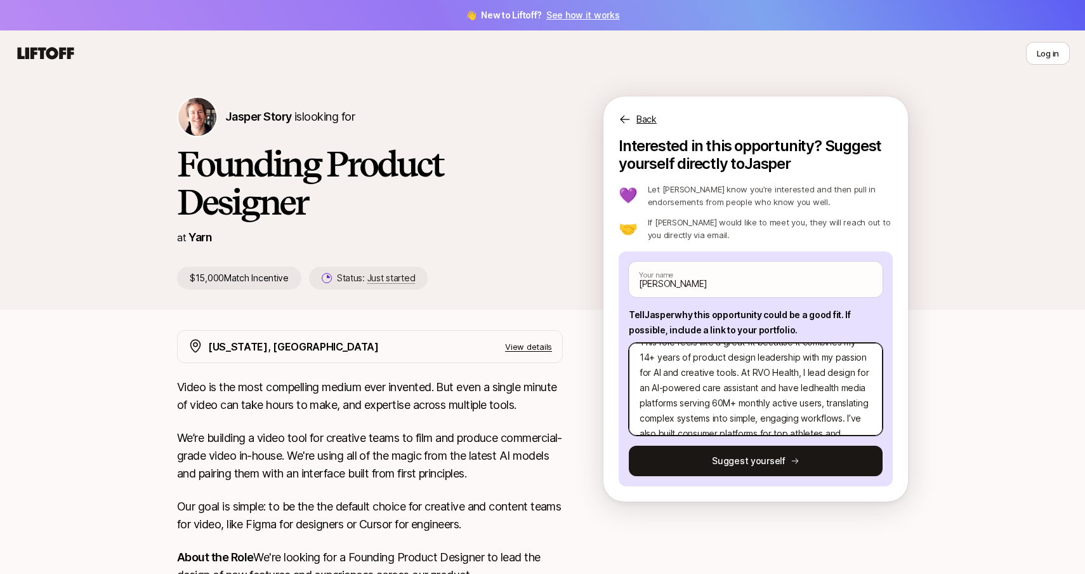
type textarea "x"
type textarea "[DOMAIN_NAME] // [PERSON_NAME]$_Priv@te OR [DOMAIN_NAME] ---- This role feels l…"
type textarea "x"
type textarea "[DOMAIN_NAME] // [PERSON_NAME]$_Priv@te OR [DOMAIN_NAME] ---- This role feels l…"
type textarea "x"
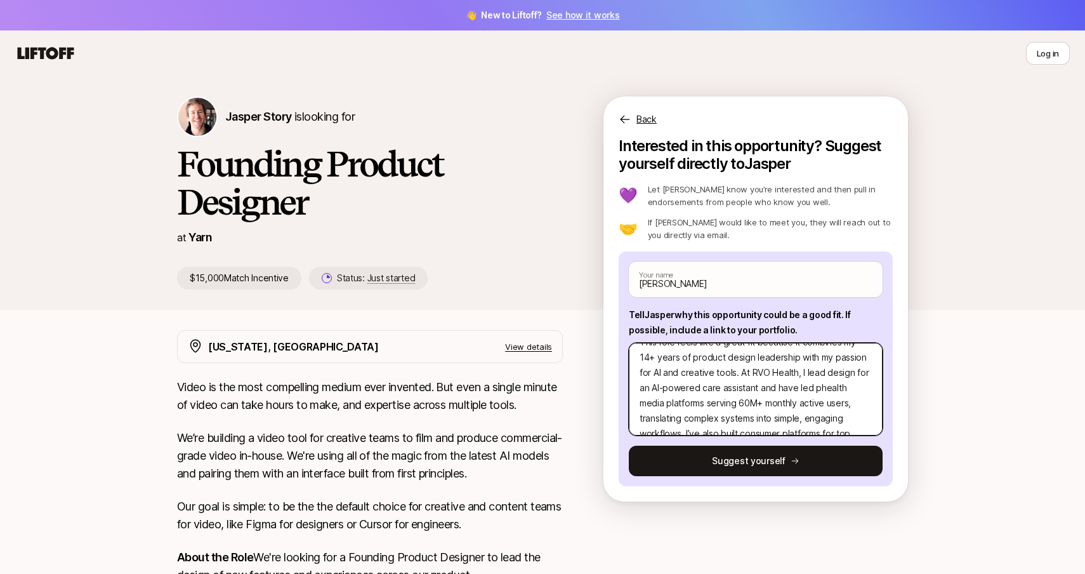
type textarea "[DOMAIN_NAME] // [PERSON_NAME]$_Priv@te OR [DOMAIN_NAME] ---- This role feels l…"
type textarea "x"
type textarea "[DOMAIN_NAME] // [PERSON_NAME]$_Priv@te OR [DOMAIN_NAME] ---- This role feels l…"
type textarea "x"
type textarea "[DOMAIN_NAME] // [PERSON_NAME]$_Priv@te OR [DOMAIN_NAME] ---- This role feels l…"
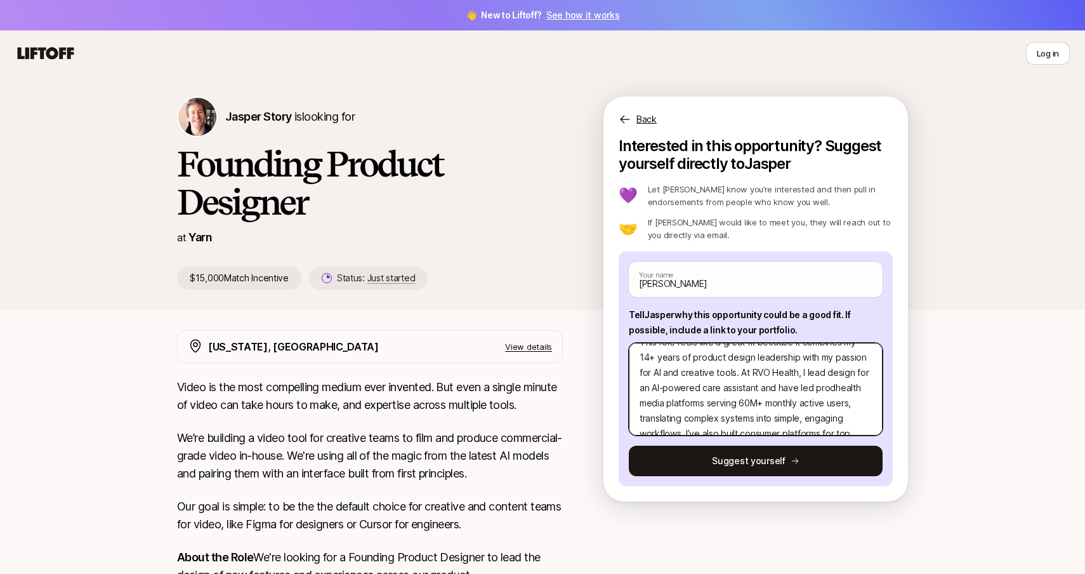
type textarea "x"
type textarea "[DOMAIN_NAME] // [PERSON_NAME]$_Priv@te OR [DOMAIN_NAME] ---- This role feels l…"
type textarea "x"
type textarea "[DOMAIN_NAME] // [PERSON_NAME]$_Priv@te OR [DOMAIN_NAME] ---- This role feels l…"
type textarea "x"
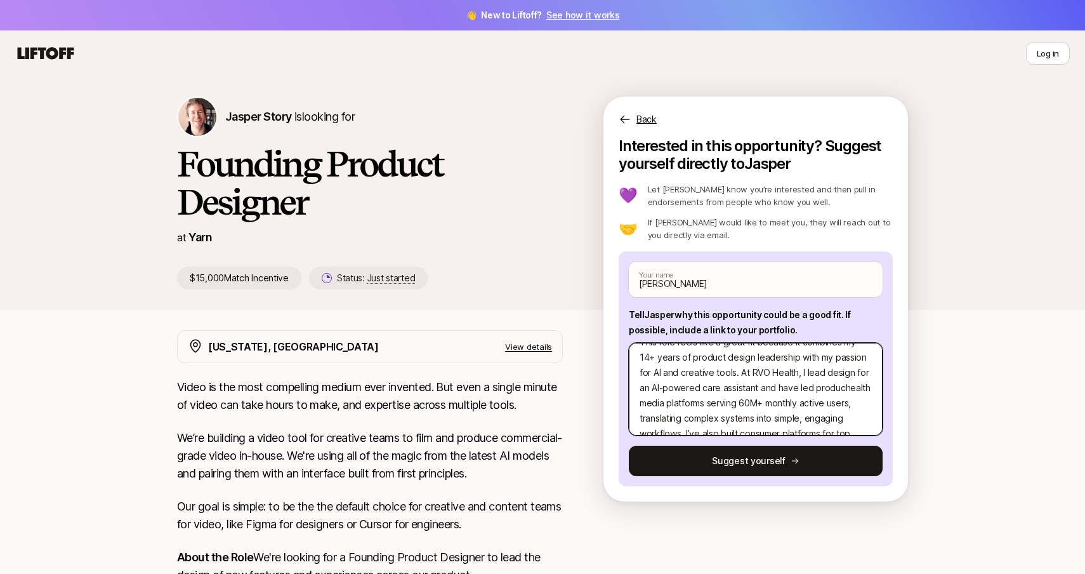
type textarea "[DOMAIN_NAME] // [PERSON_NAME]$_Priv@te OR [DOMAIN_NAME] ---- This role feels l…"
type textarea "x"
type textarea "[DOMAIN_NAME] // [PERSON_NAME]$_Priv@te OR [DOMAIN_NAME] ---- This role feels l…"
type textarea "x"
type textarea "[DOMAIN_NAME] // [PERSON_NAME]$_Priv@te OR [DOMAIN_NAME] ---- This role feels l…"
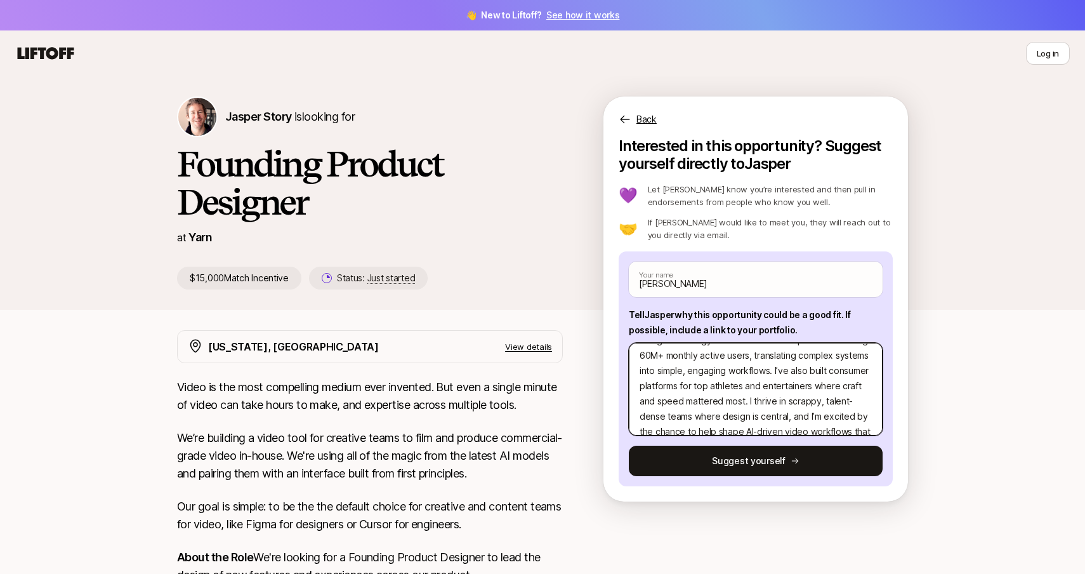
scroll to position [159, 0]
click at [755, 366] on textarea "[DOMAIN_NAME] // [PERSON_NAME]$_Priv@te OR [DOMAIN_NAME] ---- This role feels l…" at bounding box center [756, 389] width 254 height 93
click at [846, 375] on textarea "[DOMAIN_NAME] // [PERSON_NAME]$_Priv@te OR [DOMAIN_NAME] ---- This role feels l…" at bounding box center [756, 389] width 254 height 93
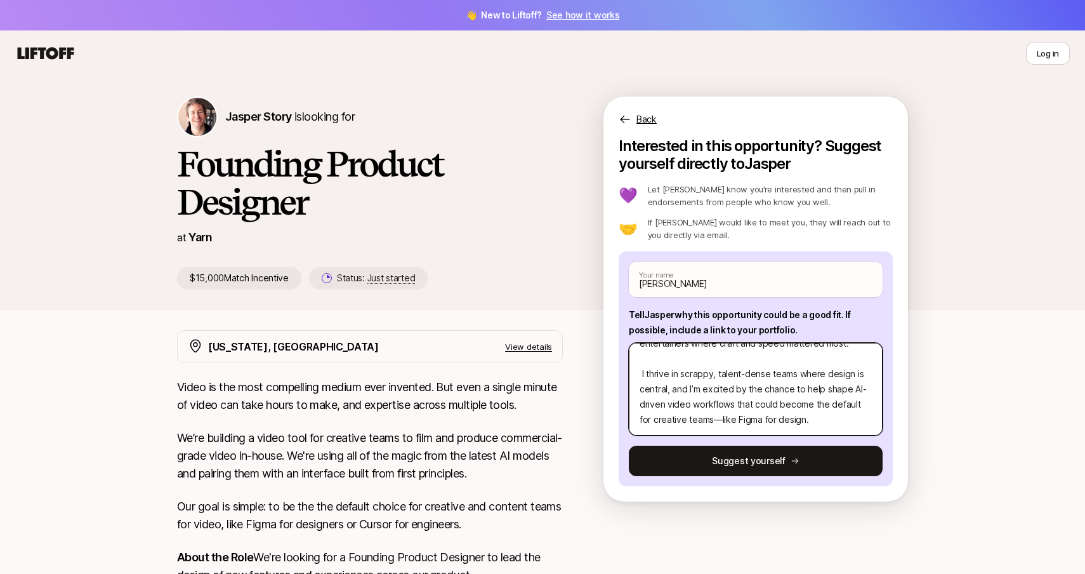
scroll to position [244, 0]
click at [701, 406] on textarea "[DOMAIN_NAME] // [PERSON_NAME]$_Priv@te OR [DOMAIN_NAME] ---- This role feels l…" at bounding box center [756, 389] width 254 height 93
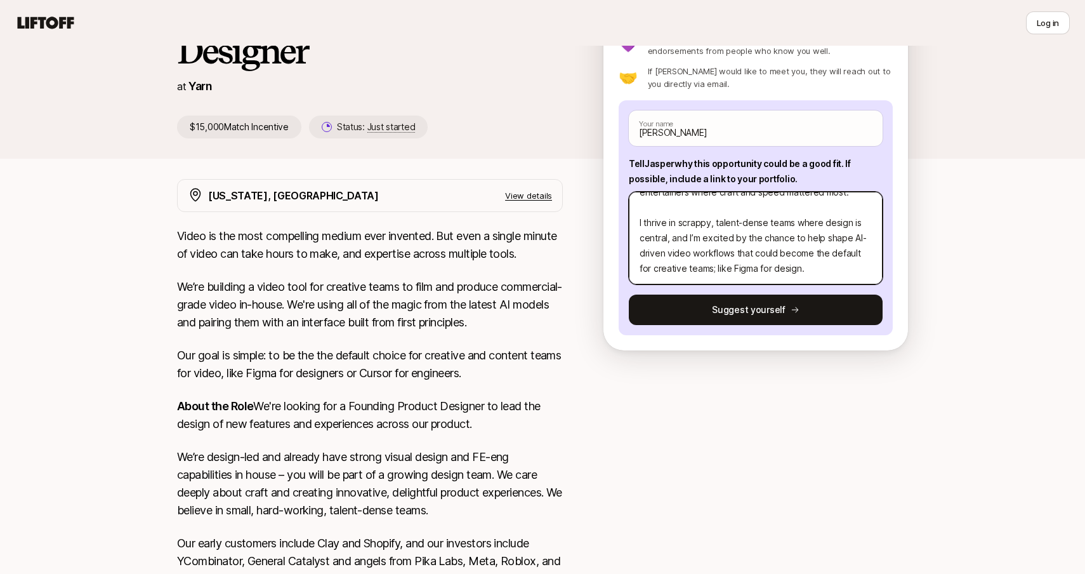
scroll to position [184, 0]
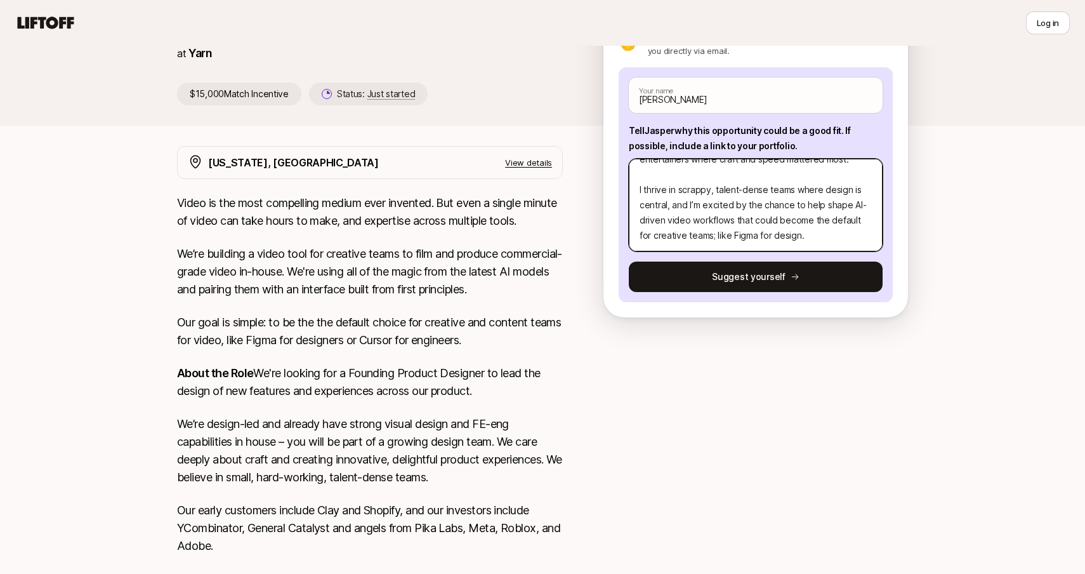
drag, startPoint x: 815, startPoint y: 227, endPoint x: 699, endPoint y: 218, distance: 117.1
click at [699, 218] on textarea "[DOMAIN_NAME] // [PERSON_NAME]$_Priv@te OR [DOMAIN_NAME] ---- This role feels l…" at bounding box center [756, 205] width 254 height 93
click at [688, 224] on textarea "[DOMAIN_NAME] // [PERSON_NAME]$_Priv@te OR [DOMAIN_NAME] ---- This role feels l…" at bounding box center [756, 205] width 254 height 93
drag, startPoint x: 735, startPoint y: 225, endPoint x: 735, endPoint y: 255, distance: 30.5
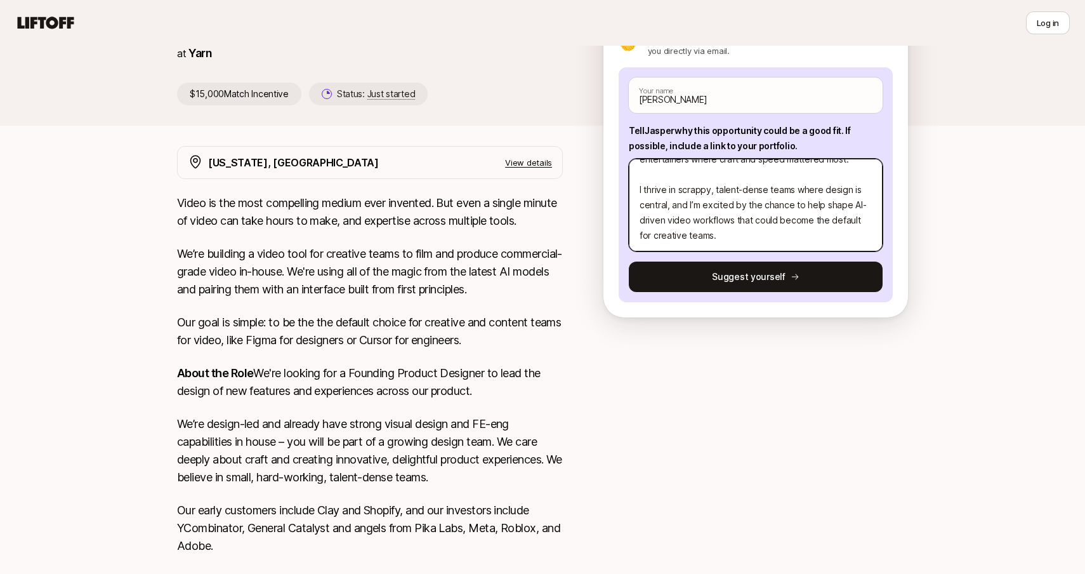
click at [735, 255] on div "[PERSON_NAME] Your name Tell [PERSON_NAME] why this opportunity could be a good…" at bounding box center [756, 184] width 274 height 235
drag, startPoint x: 847, startPoint y: 222, endPoint x: 805, endPoint y: 223, distance: 41.9
click at [805, 223] on textarea "[DOMAIN_NAME] // [PERSON_NAME]$_Priv@te OR [DOMAIN_NAME] ---- This role feels l…" at bounding box center [756, 205] width 254 height 93
click at [755, 239] on textarea "[DOMAIN_NAME] // [PERSON_NAME]$_Priv@te OR [DOMAIN_NAME] ---- This role feels l…" at bounding box center [756, 205] width 254 height 93
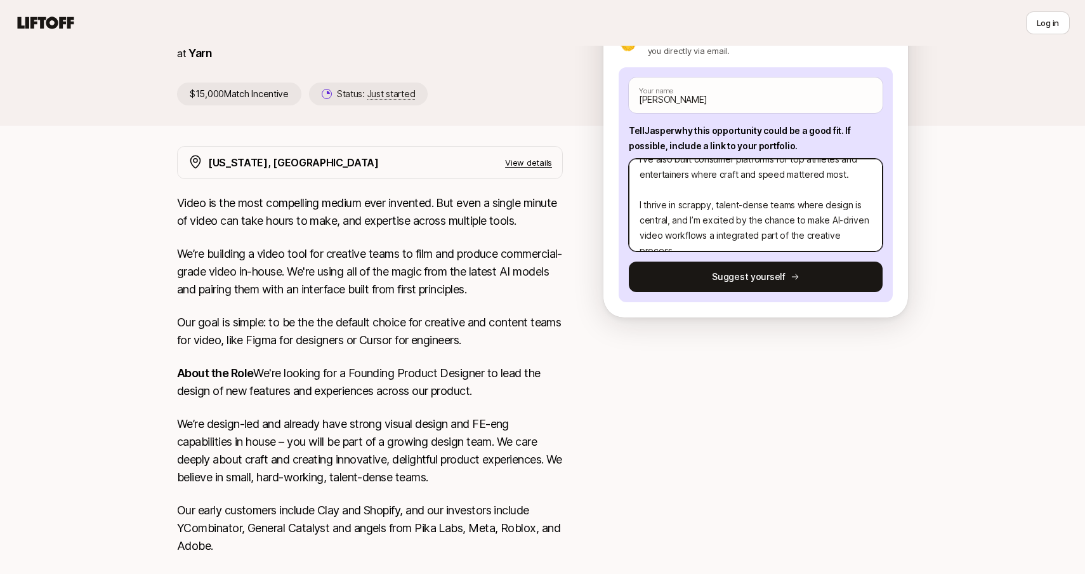
click at [801, 235] on textarea "[DOMAIN_NAME] // [PERSON_NAME]$_Priv@te OR [DOMAIN_NAME] ---- This role feels l…" at bounding box center [756, 205] width 254 height 93
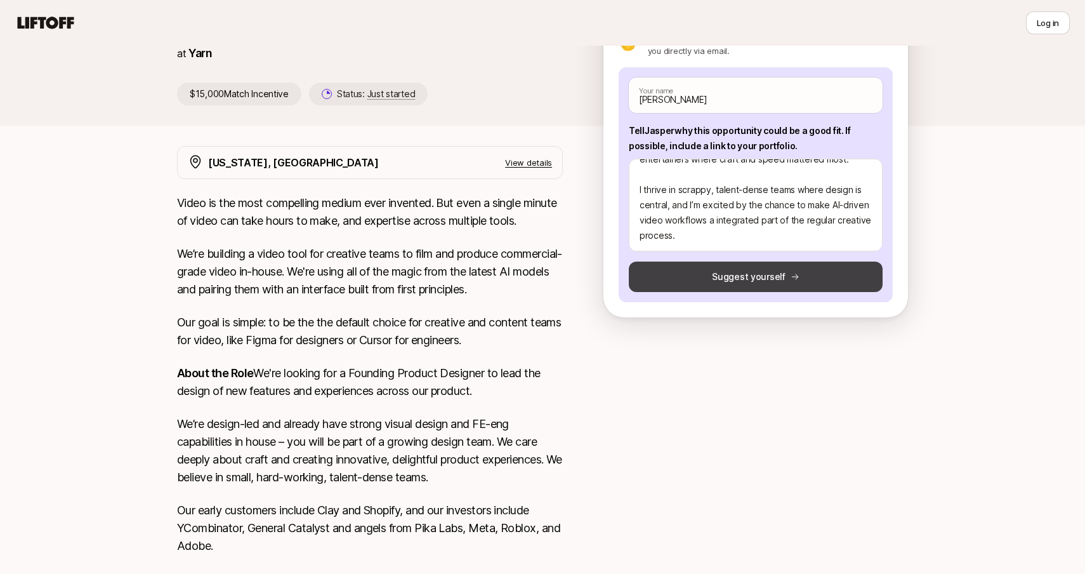
click at [763, 271] on button "Suggest yourself" at bounding box center [756, 276] width 254 height 30
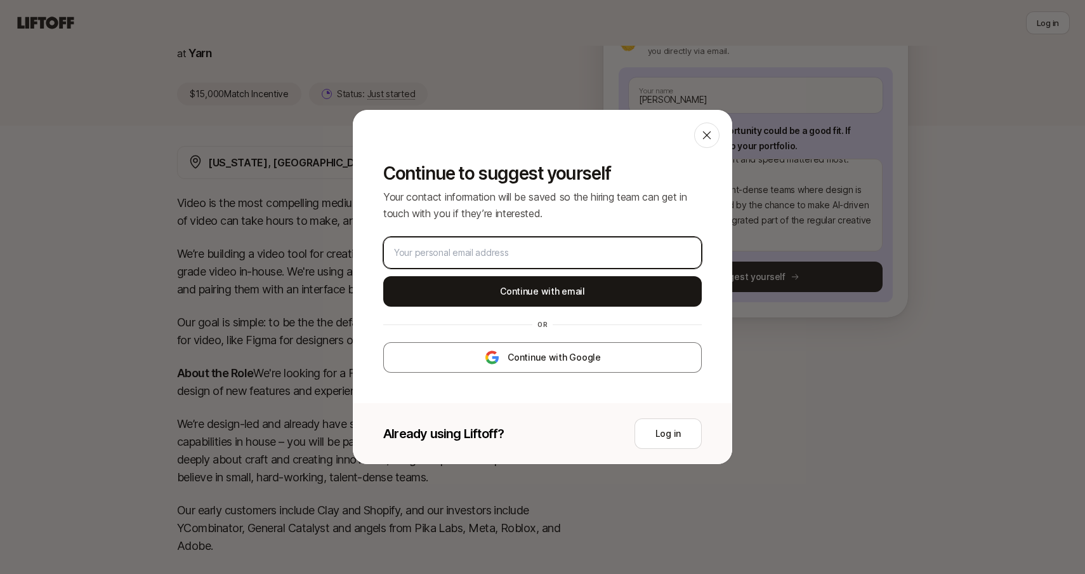
click at [581, 257] on input "email" at bounding box center [540, 252] width 292 height 15
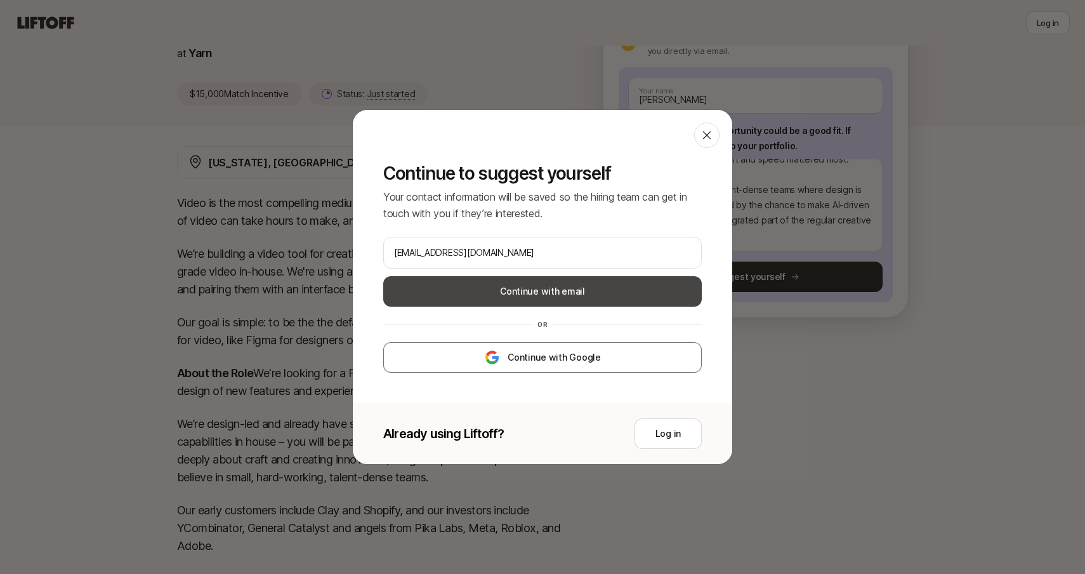
click at [696, 294] on button "Continue with email" at bounding box center [542, 291] width 319 height 30
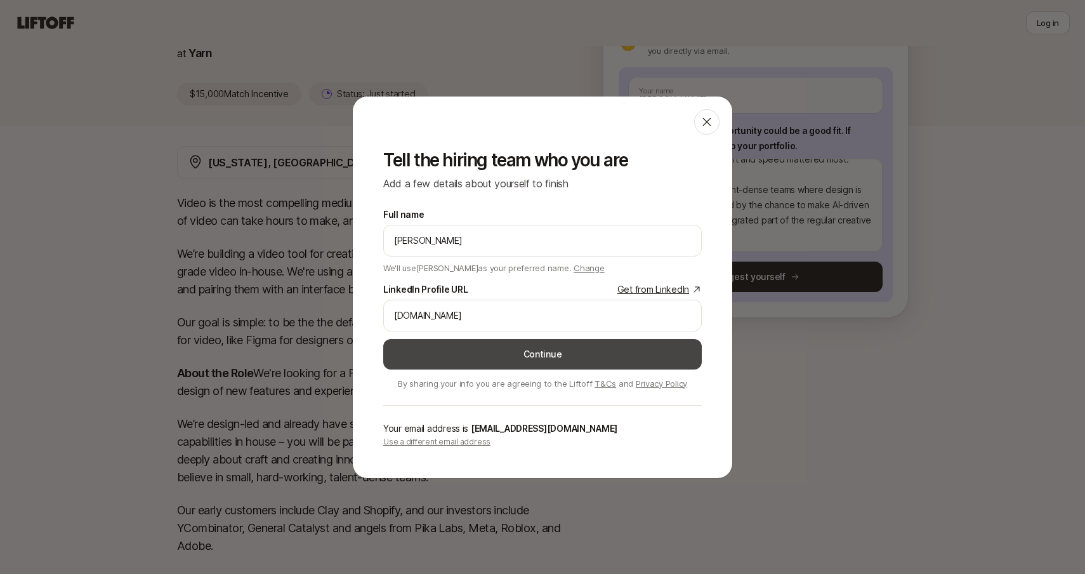
click at [513, 346] on button "Continue" at bounding box center [542, 354] width 319 height 30
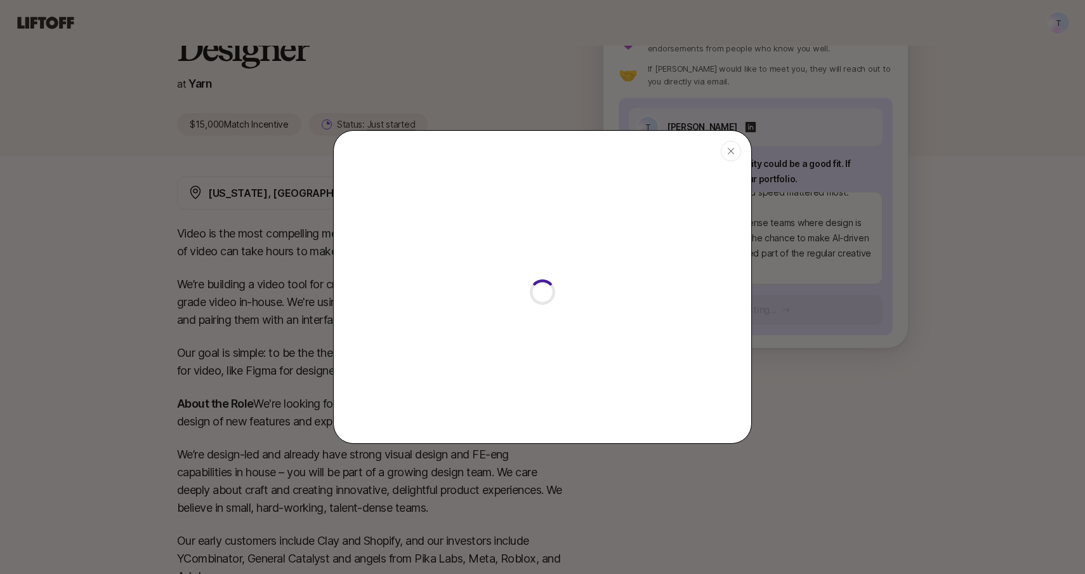
scroll to position [184, 0]
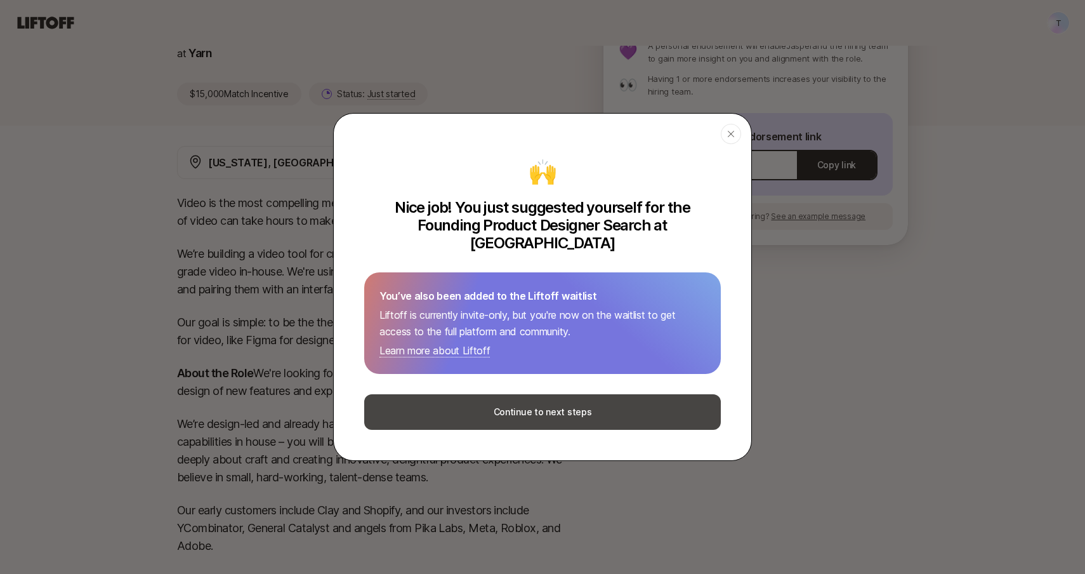
click at [571, 409] on button "Continue to next steps" at bounding box center [542, 412] width 357 height 36
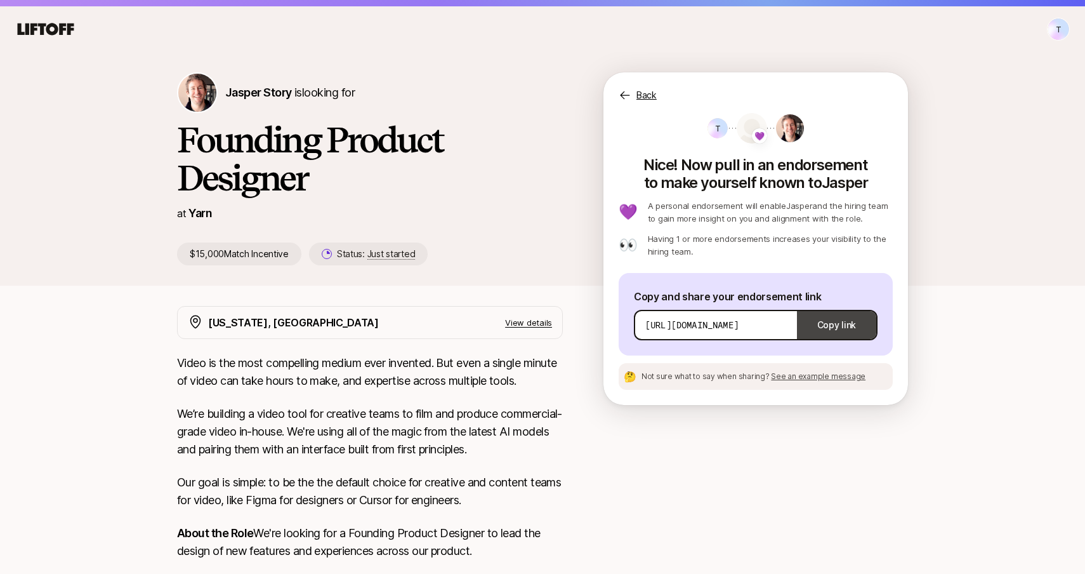
scroll to position [0, 0]
